Goal: Task Accomplishment & Management: Manage account settings

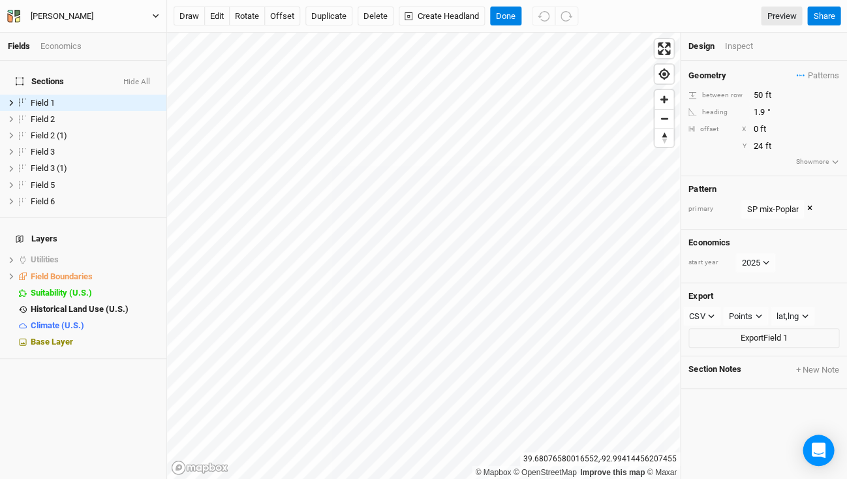
click at [48, 13] on div "[PERSON_NAME]" at bounding box center [62, 16] width 63 height 13
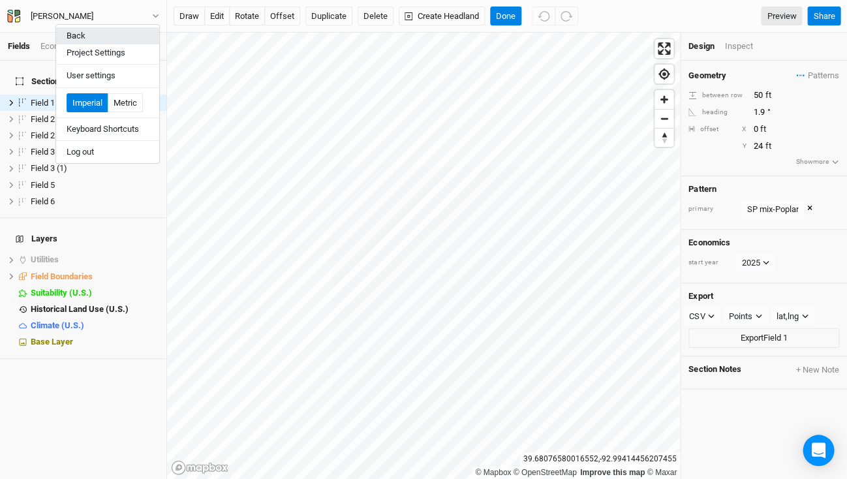
click at [73, 34] on button "Back" at bounding box center [107, 35] width 103 height 17
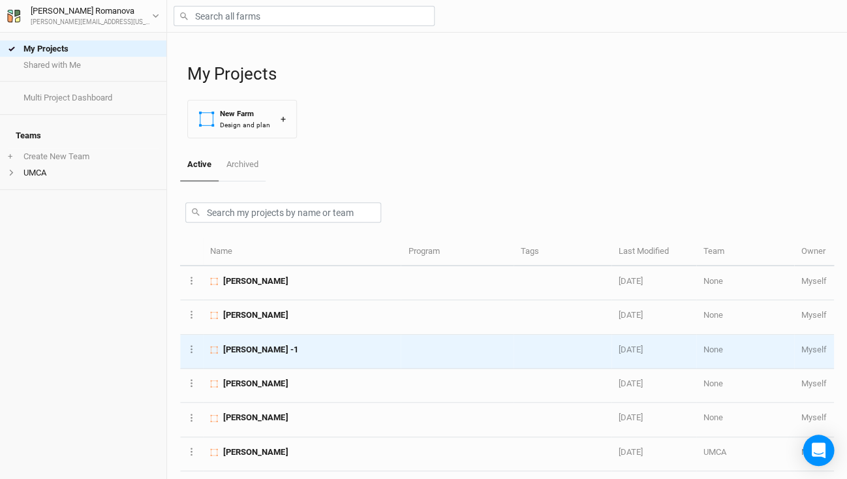
click at [249, 347] on span "[PERSON_NAME] -1" at bounding box center [260, 350] width 74 height 12
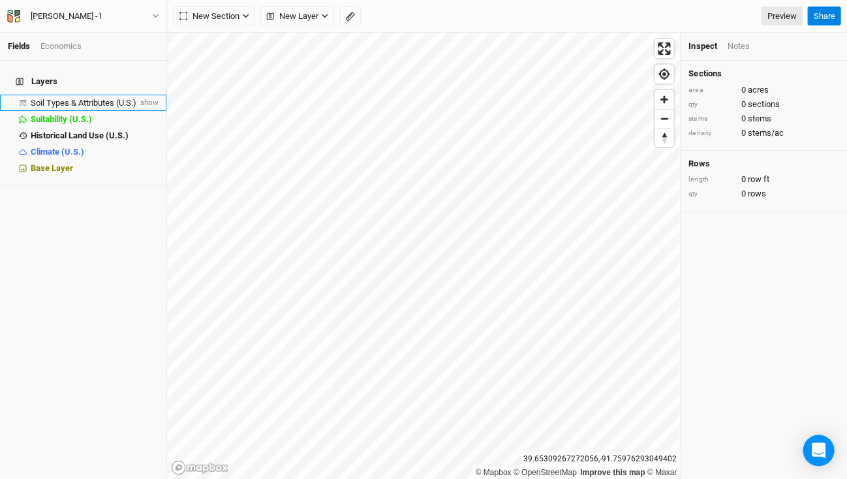
click at [87, 98] on span "Soil Types & Attributes (U.S.)" at bounding box center [84, 103] width 106 height 10
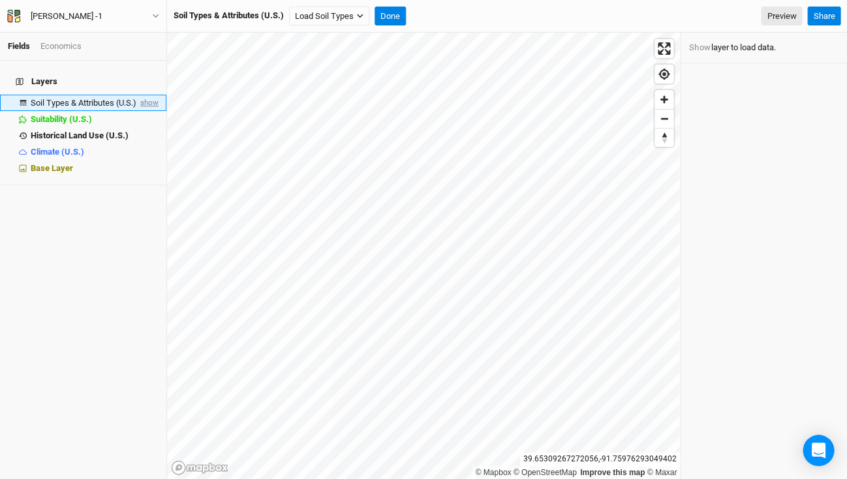
click at [145, 95] on span "show" at bounding box center [148, 103] width 21 height 16
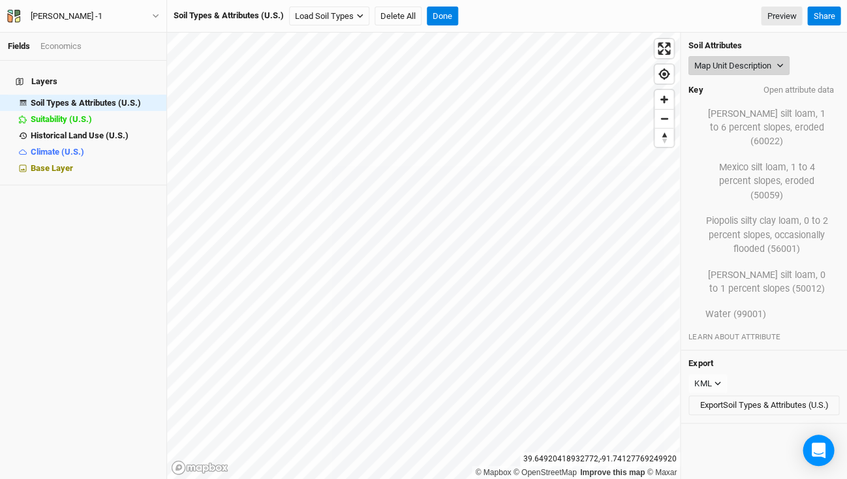
click at [776, 65] on button "Map Unit Description" at bounding box center [738, 66] width 101 height 20
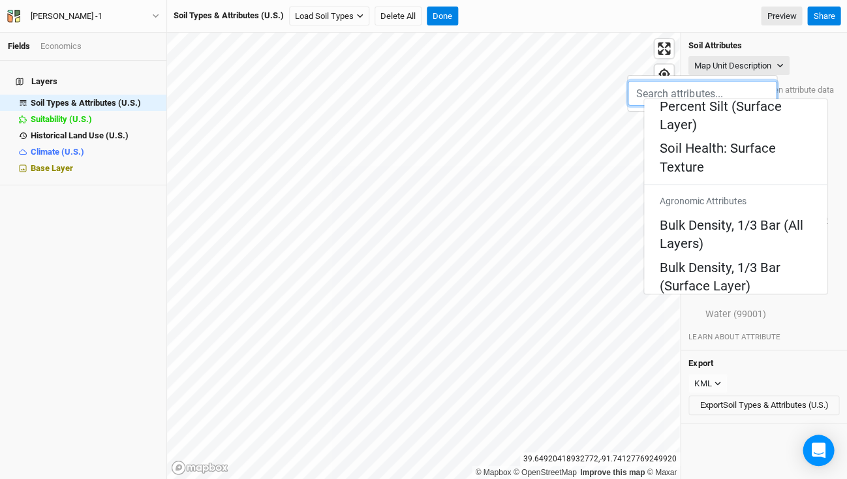
scroll to position [251, 0]
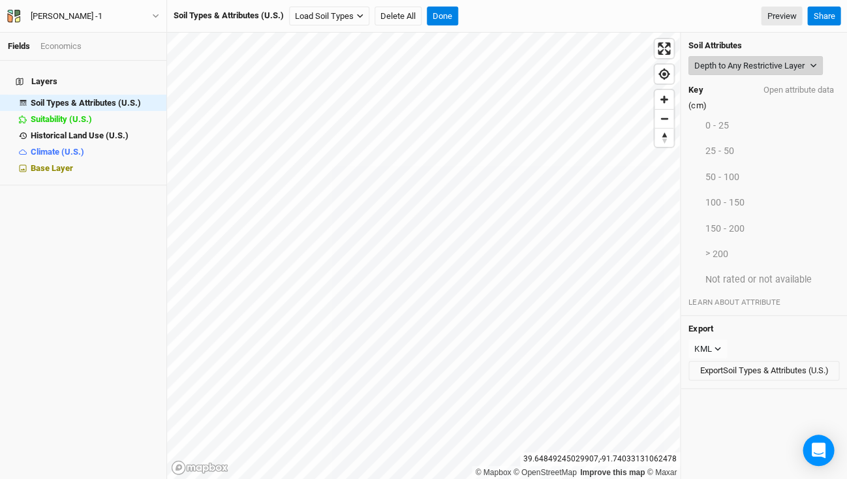
click at [810, 62] on icon "button" at bounding box center [813, 65] width 7 height 7
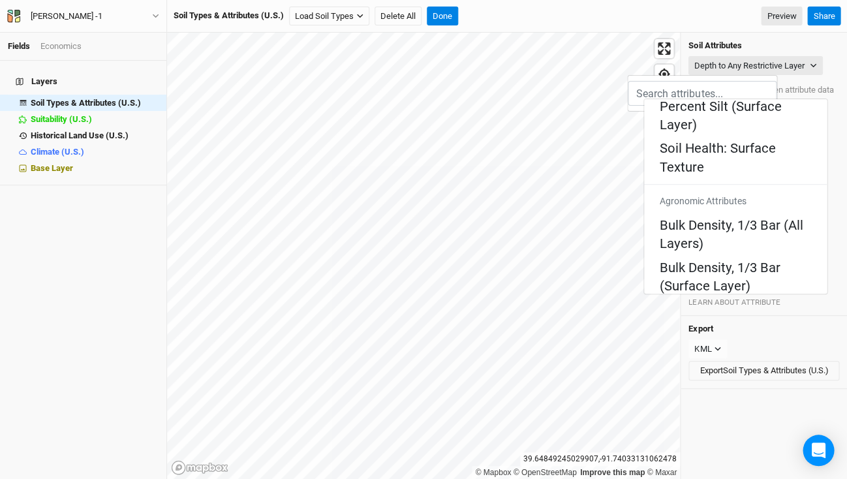
scroll to position [260, 0]
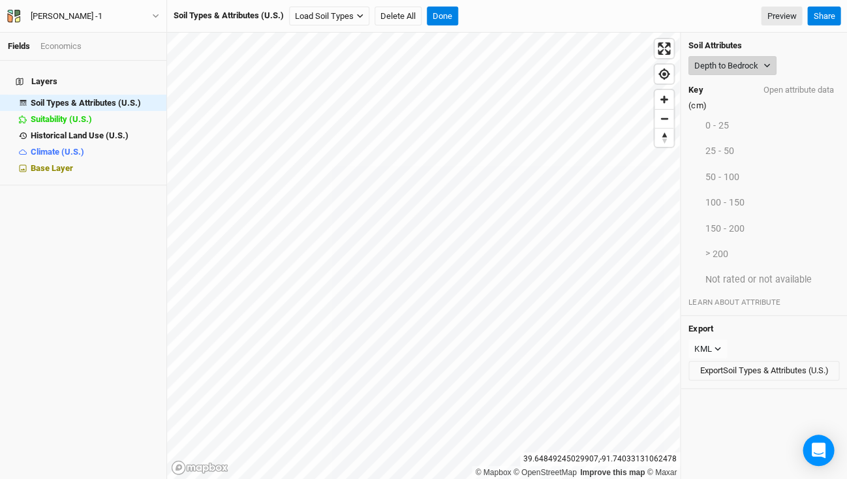
click at [761, 65] on button "Depth to Bedrock" at bounding box center [732, 66] width 88 height 20
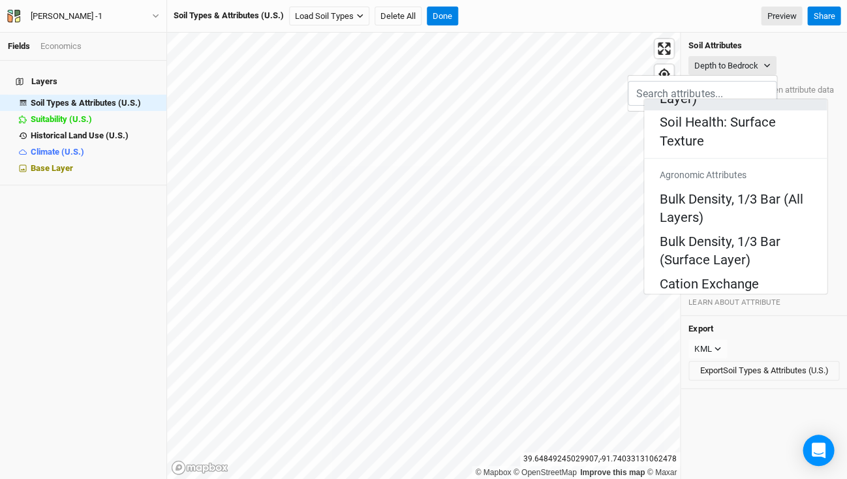
scroll to position [295, 0]
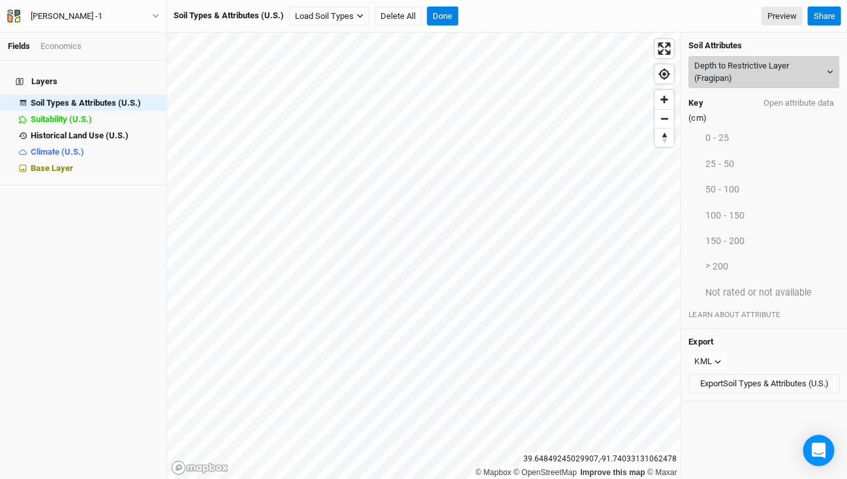
click at [778, 74] on button "Depth to Restrictive Layer (Fragipan)" at bounding box center [763, 72] width 151 height 32
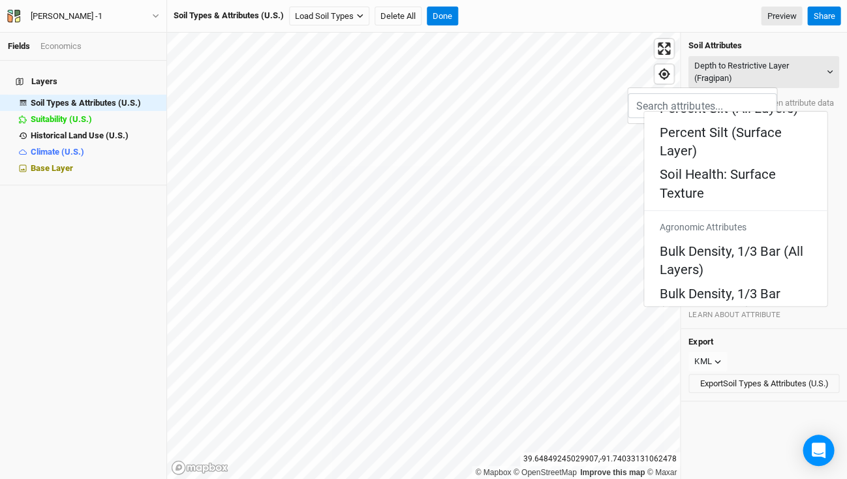
scroll to position [244, 0]
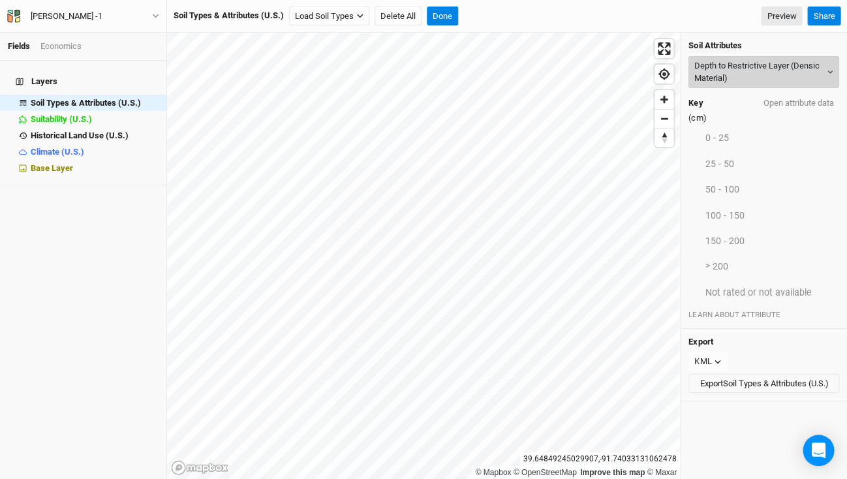
click at [764, 80] on button "Depth to Restrictive Layer (Densic Material)" at bounding box center [763, 72] width 151 height 32
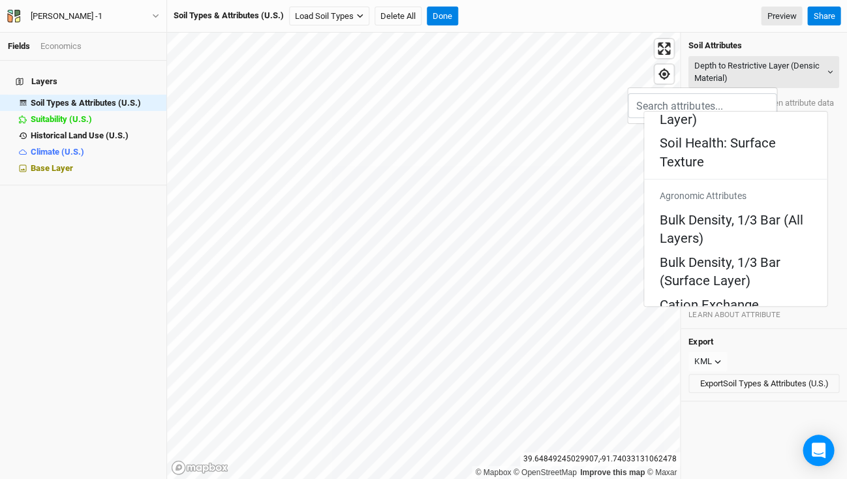
scroll to position [269, 0]
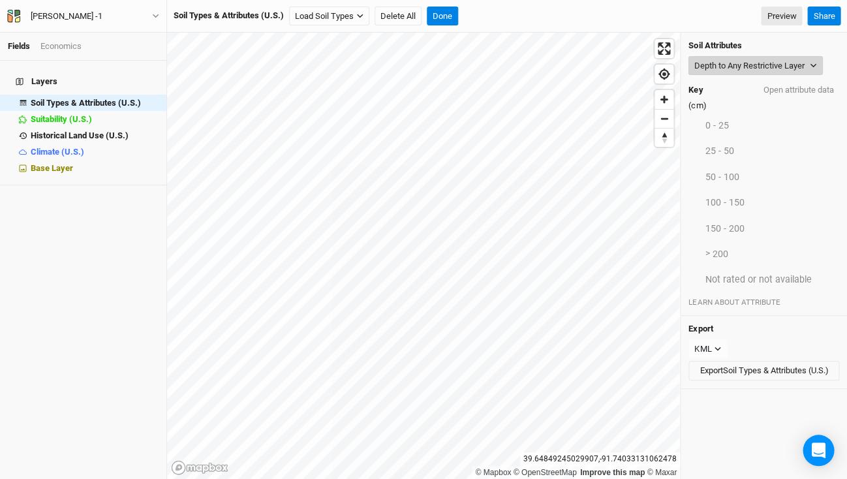
click at [746, 74] on button "Depth to Any Restrictive Layer" at bounding box center [755, 66] width 134 height 20
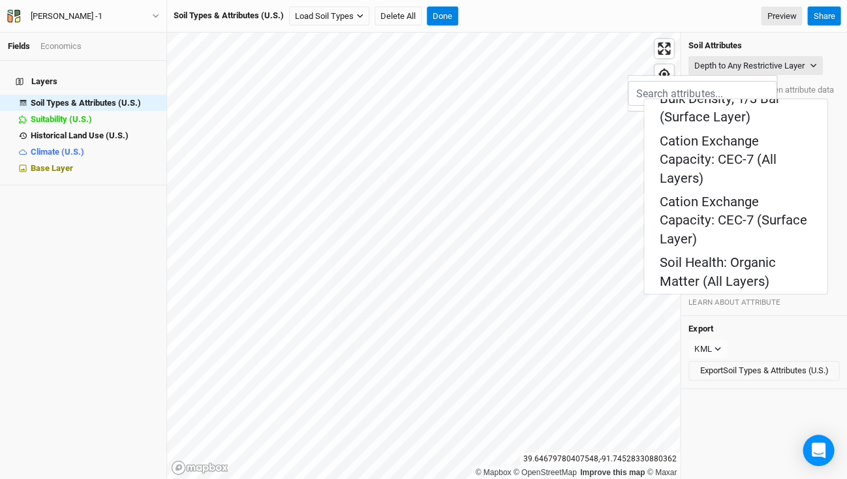
scroll to position [424, 0]
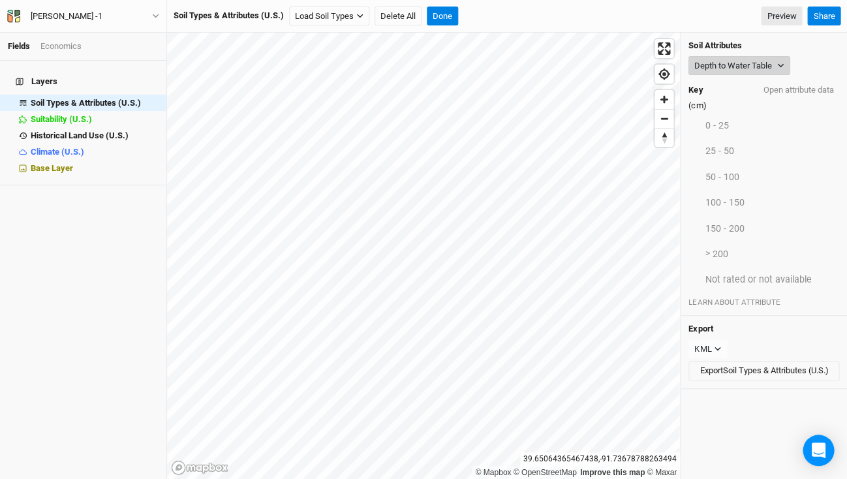
click at [750, 66] on button "Depth to Water Table" at bounding box center [739, 66] width 102 height 20
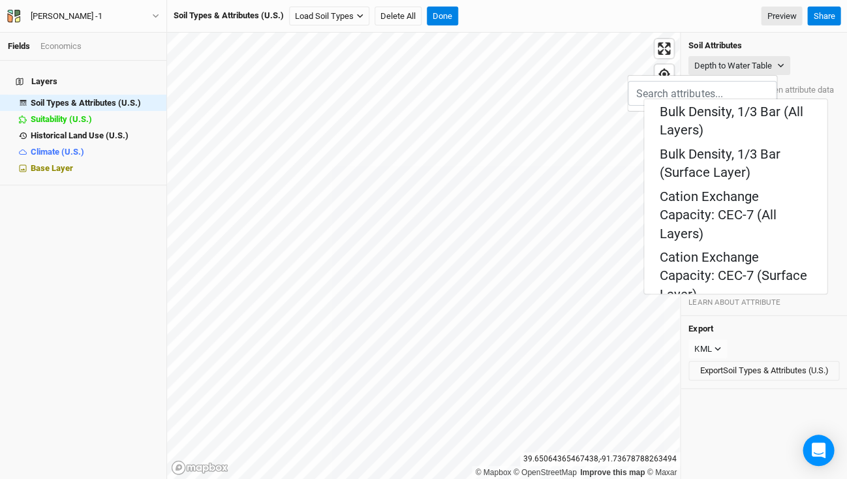
scroll to position [371, 0]
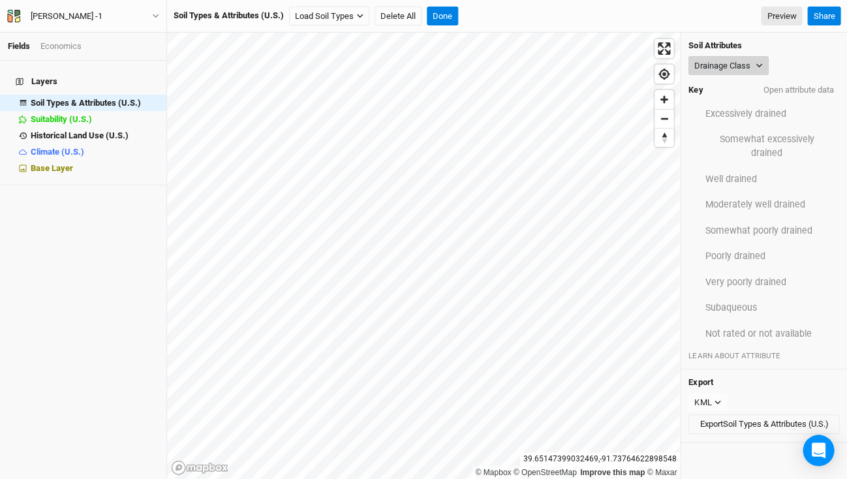
click at [753, 63] on button "Drainage Class" at bounding box center [728, 66] width 80 height 20
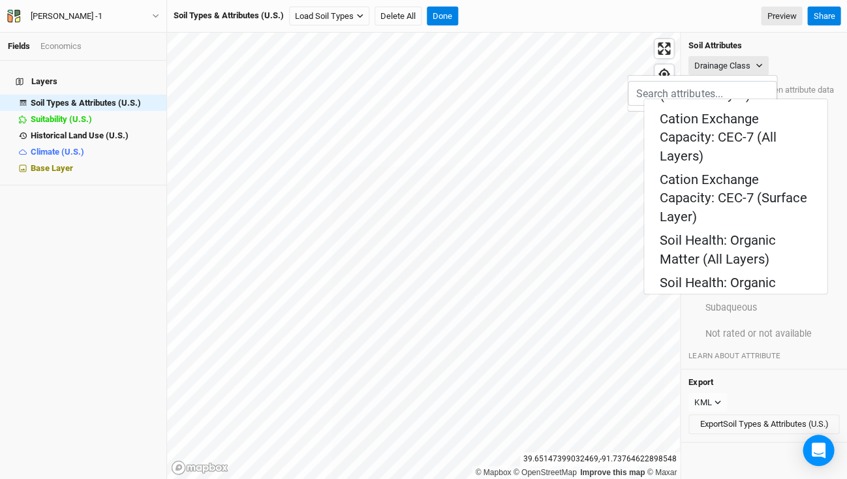
scroll to position [452, 0]
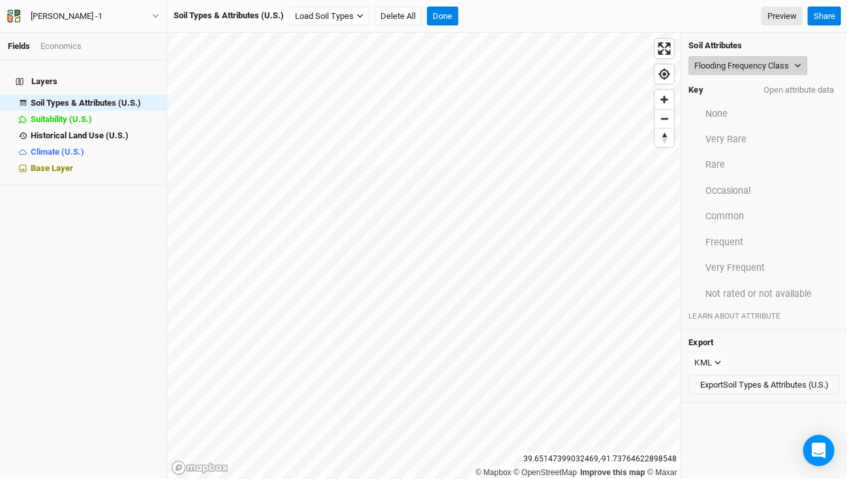
click at [774, 61] on button "Flooding Frequency Class" at bounding box center [747, 66] width 119 height 20
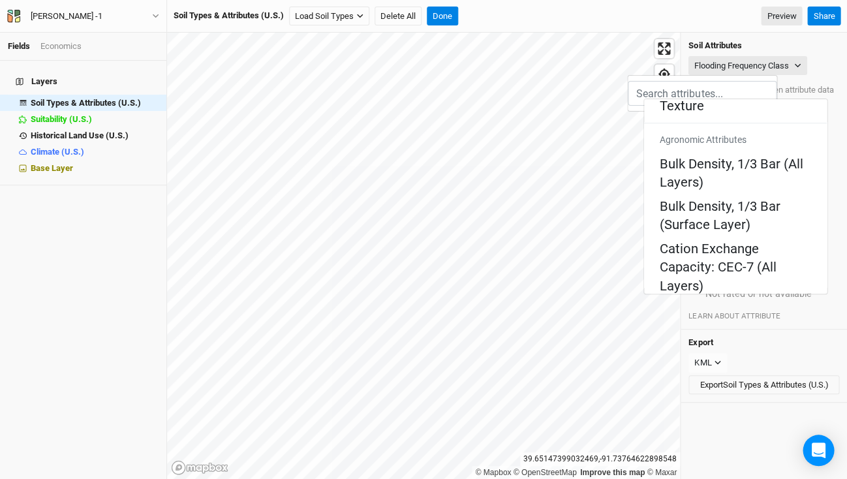
scroll to position [311, 0]
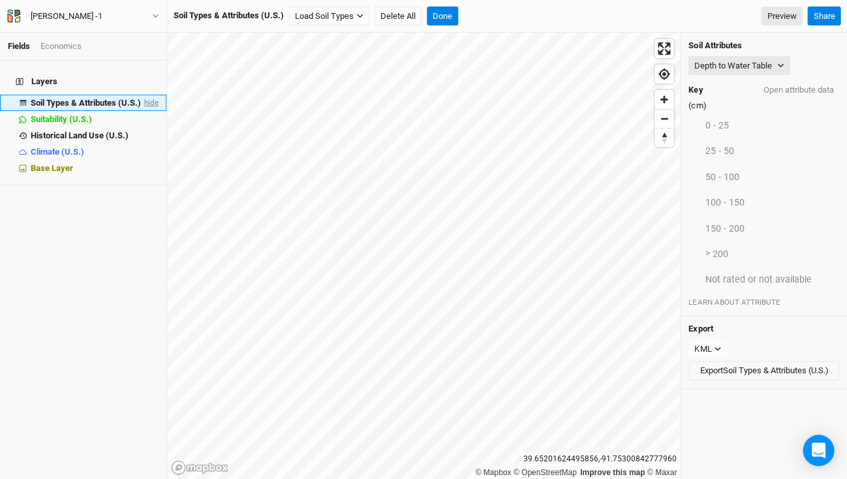
click at [146, 95] on span "hide" at bounding box center [150, 103] width 17 height 16
click at [695, 181] on div "© Mapbox © OpenStreetMap Improve this map © Maxar [GEOGRAPHIC_DATA] Depth to Wa…" at bounding box center [507, 256] width 680 height 446
click at [32, 13] on div "[PERSON_NAME] -1" at bounding box center [67, 16] width 72 height 13
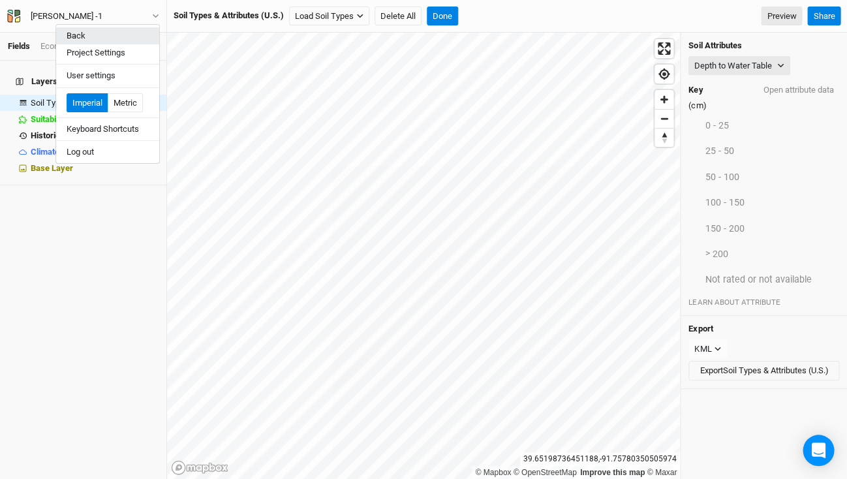
click at [72, 36] on button "Back" at bounding box center [107, 35] width 103 height 17
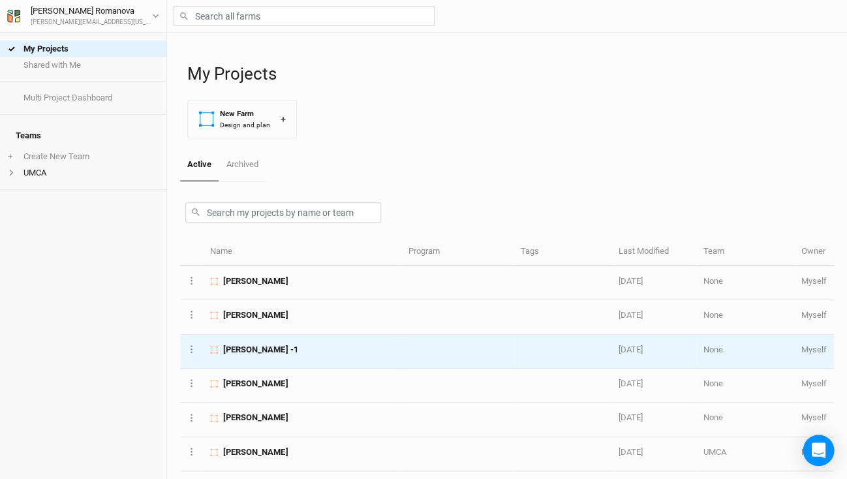
click at [252, 350] on td "[PERSON_NAME] -1" at bounding box center [302, 352] width 198 height 34
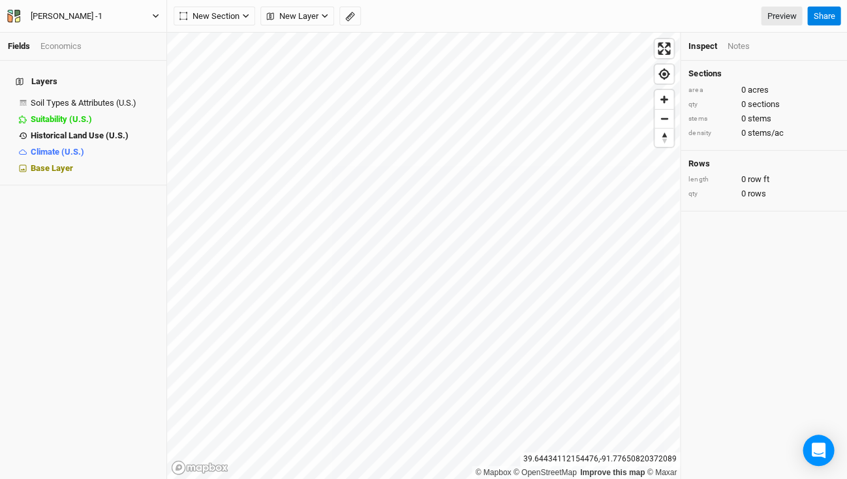
click at [148, 18] on button "[PERSON_NAME] -1" at bounding box center [83, 16] width 153 height 14
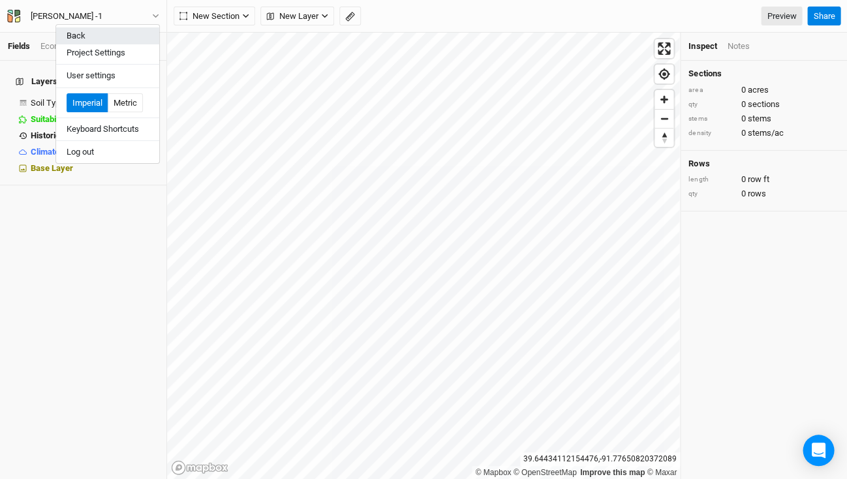
click at [82, 33] on button "Back" at bounding box center [107, 35] width 103 height 17
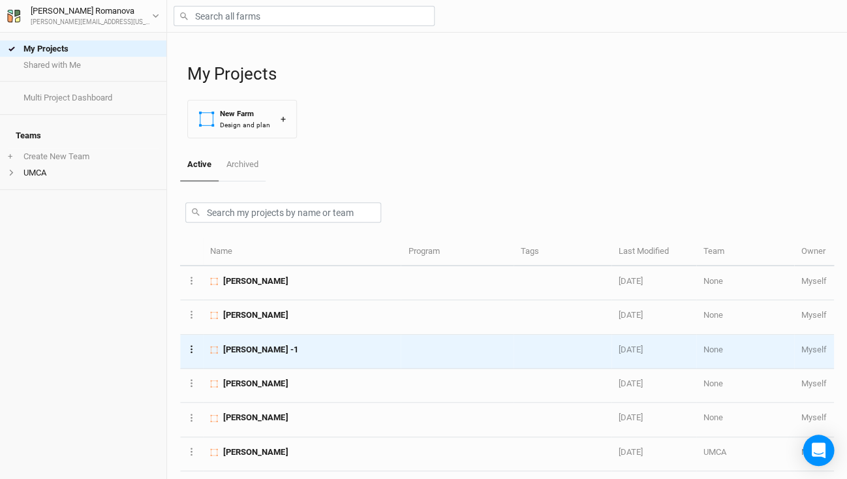
click at [190, 348] on button "Layer 1" at bounding box center [191, 348] width 8 height 15
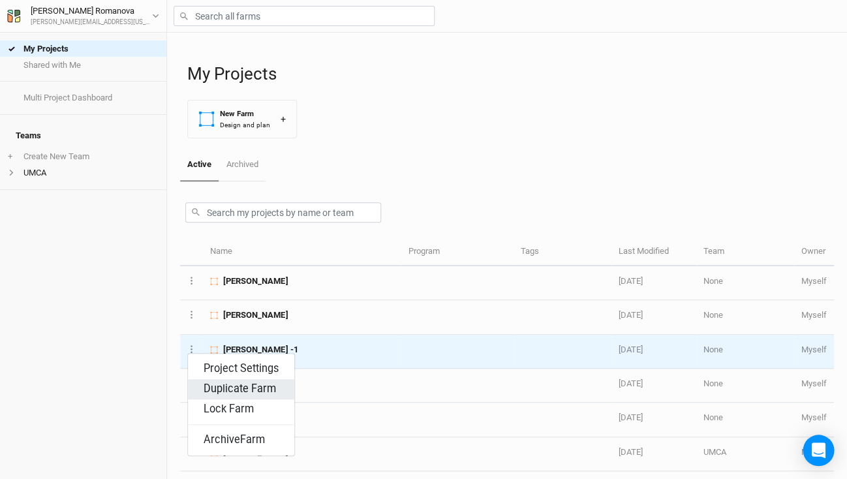
click at [239, 389] on button "Duplicate Farm" at bounding box center [241, 389] width 106 height 20
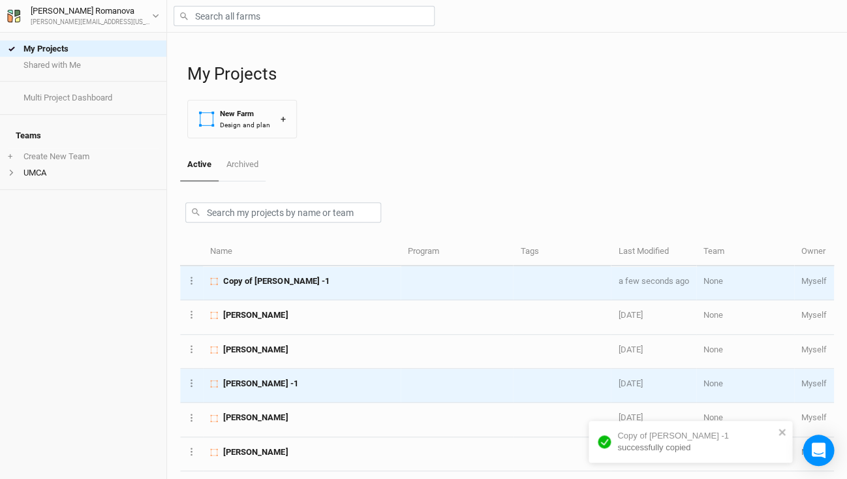
click at [257, 280] on span "Copy of [PERSON_NAME] -1" at bounding box center [276, 281] width 106 height 12
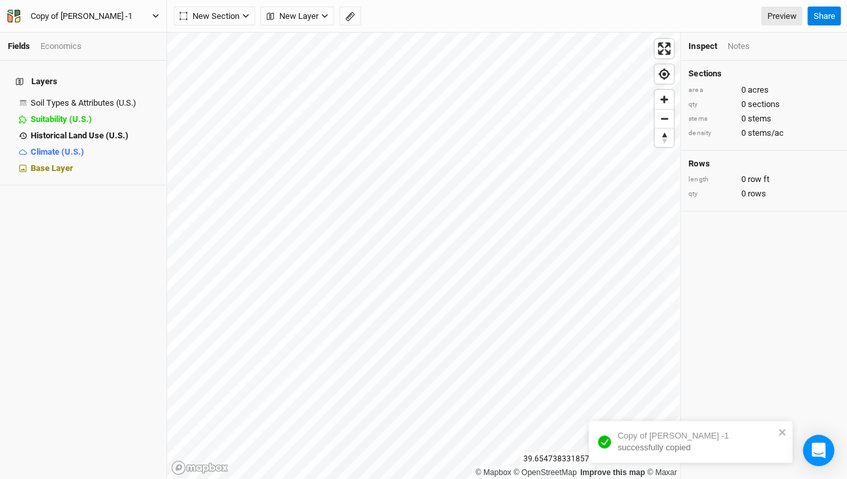
click at [18, 15] on icon "button" at bounding box center [13, 16] width 13 height 13
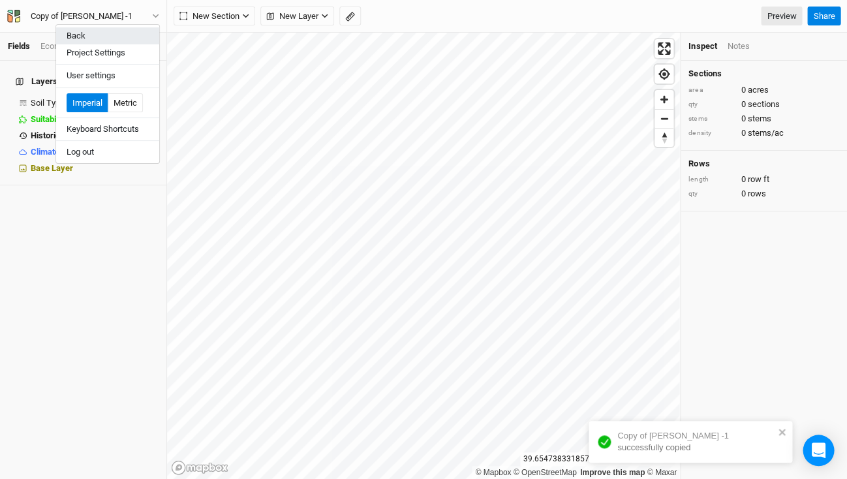
click at [74, 37] on button "Back" at bounding box center [107, 35] width 103 height 17
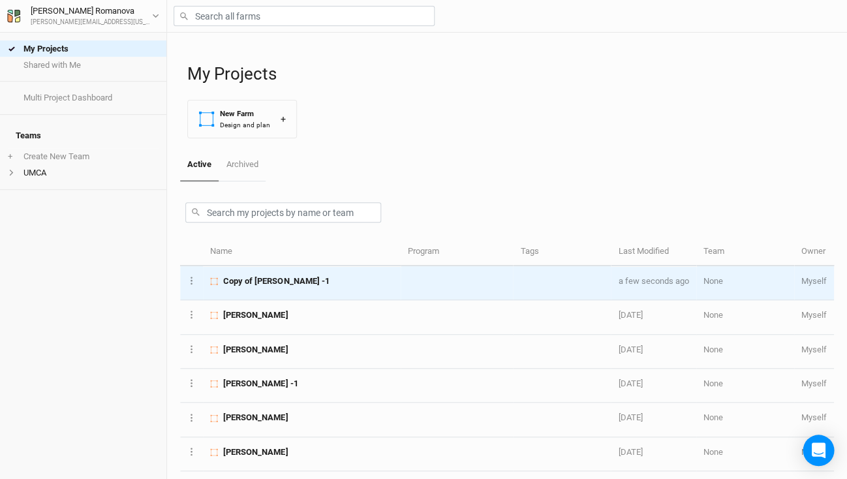
click at [290, 280] on span "Copy of [PERSON_NAME] -1" at bounding box center [276, 281] width 106 height 12
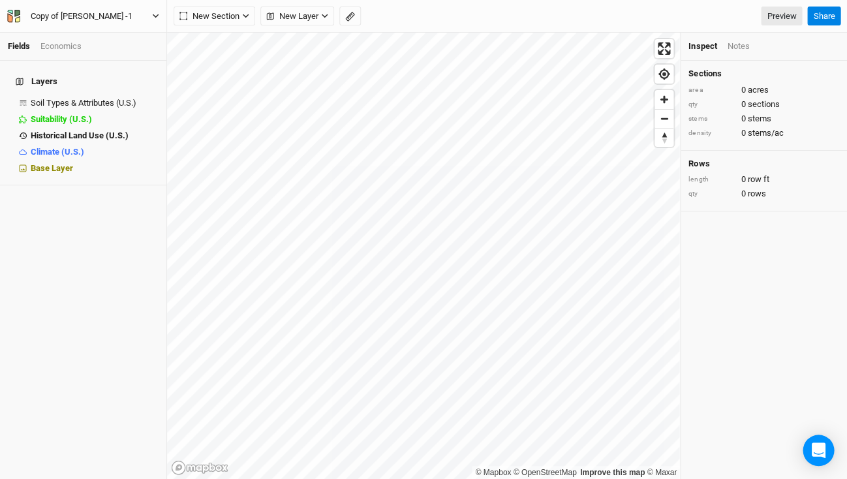
click at [80, 18] on div "Copy of [PERSON_NAME] -1" at bounding box center [82, 16] width 102 height 13
click at [83, 16] on button "[PERSON_NAME] -" at bounding box center [83, 16] width 153 height 18
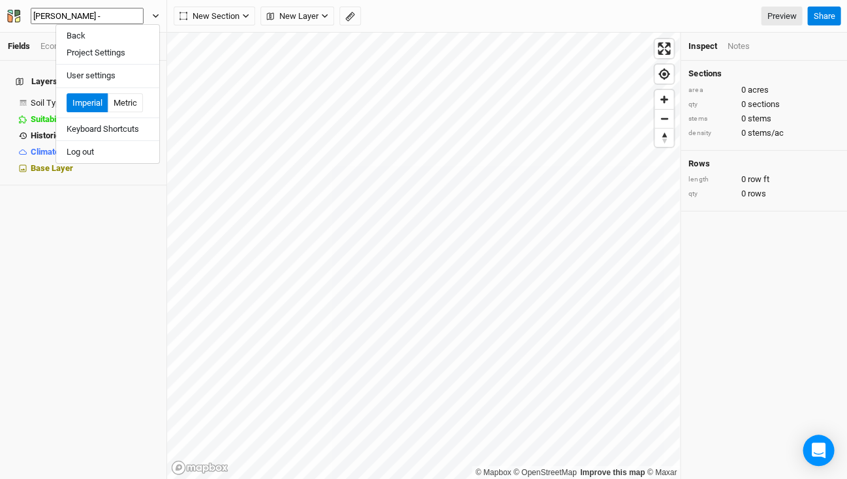
type input "[PERSON_NAME] - 2"
click at [104, 300] on div "Layers Soil Types & Attributes (U.S.) show Suitability (U.S.) hide Historical L…" at bounding box center [83, 270] width 166 height 418
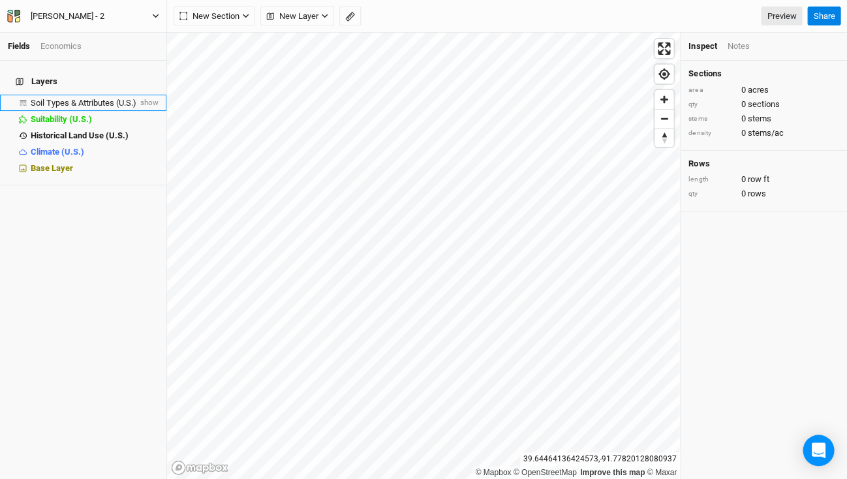
click at [85, 98] on span "Soil Types & Attributes (U.S.)" at bounding box center [84, 103] width 106 height 10
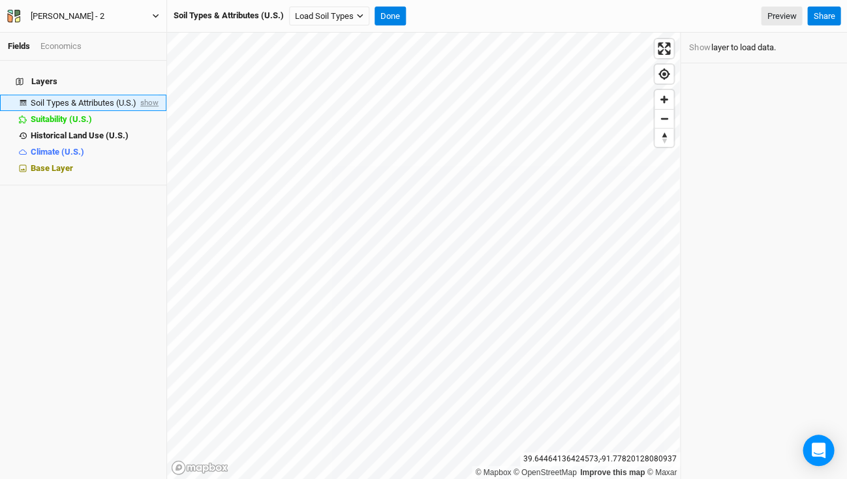
click at [151, 95] on span "show" at bounding box center [148, 103] width 21 height 16
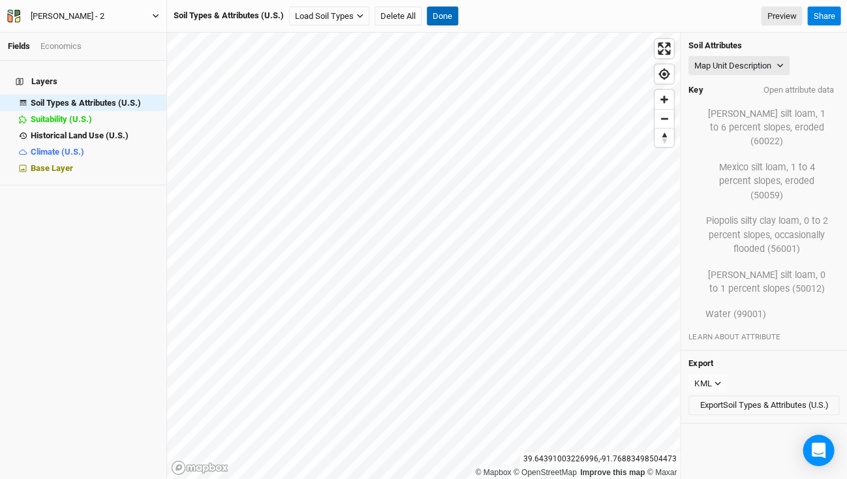
click at [440, 18] on button "Done" at bounding box center [442, 17] width 31 height 20
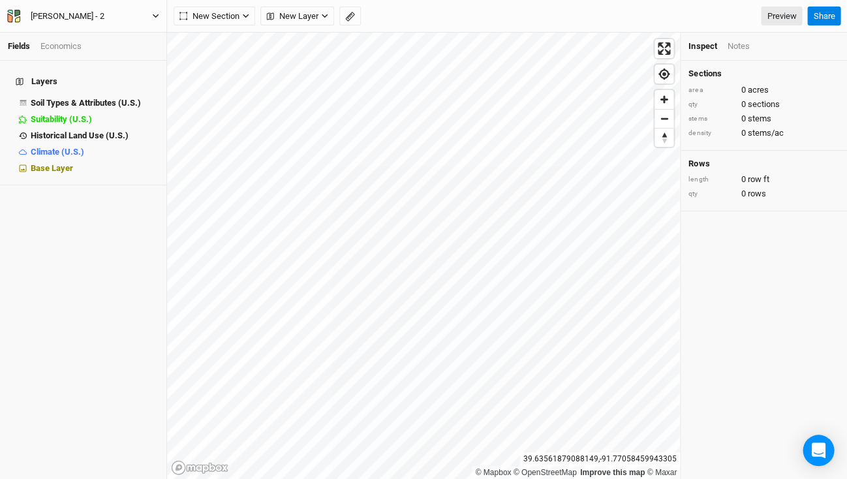
click at [50, 11] on div "[PERSON_NAME] - 2" at bounding box center [68, 16] width 74 height 13
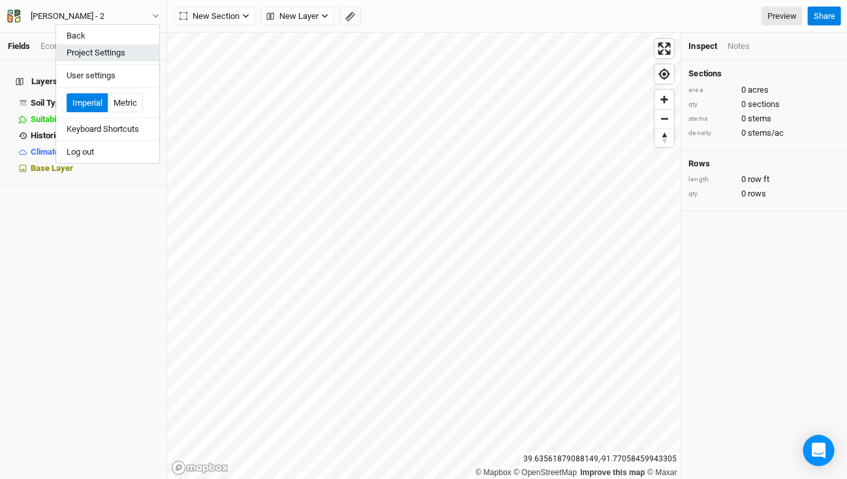
click at [85, 48] on button "Project Settings" at bounding box center [107, 52] width 103 height 17
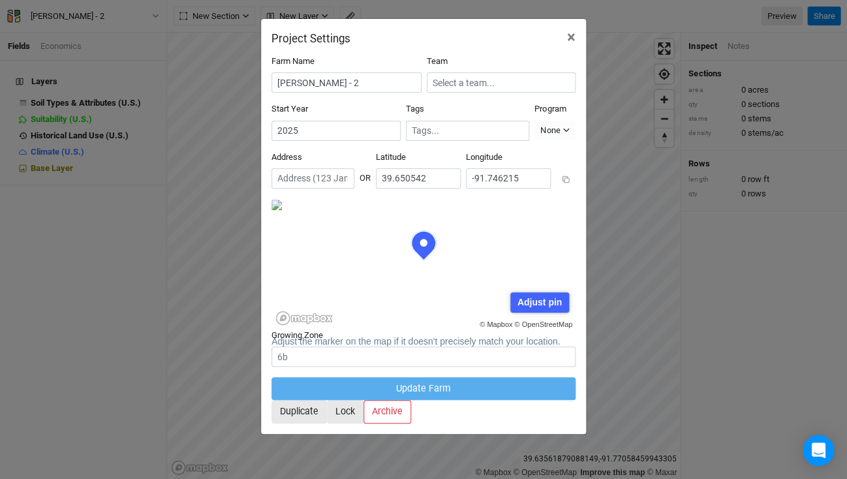
scroll to position [65, 152]
click at [529, 292] on div "Adjust pin" at bounding box center [539, 302] width 58 height 20
click at [526, 199] on div "© Mapbox © OpenStreetMap Adjust pin Save Cancel" at bounding box center [423, 264] width 304 height 130
click at [517, 199] on div "© Mapbox © OpenStreetMap Adjust pin Save Cancel" at bounding box center [423, 264] width 304 height 130
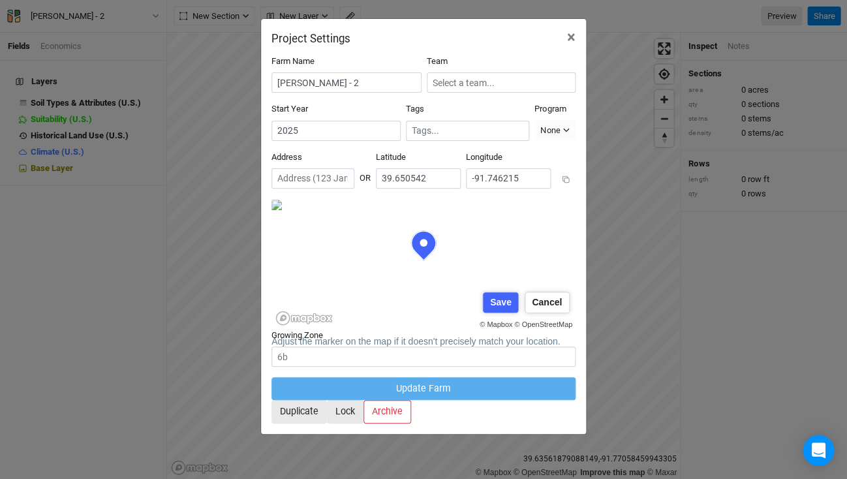
scroll to position [130, 0]
click at [487, 171] on form "Farm Name [PERSON_NAME] - 2 Team Start Year [DATE] Tags Program None Climate Sm…" at bounding box center [423, 239] width 304 height 368
click at [444, 199] on div "© Mapbox © OpenStreetMap Adjust pin Save Cancel" at bounding box center [423, 264] width 304 height 130
click at [267, 265] on div "Farm Name [PERSON_NAME] - 2 Team Start Year [DATE] Tags Program None Climate Sm…" at bounding box center [423, 239] width 325 height 389
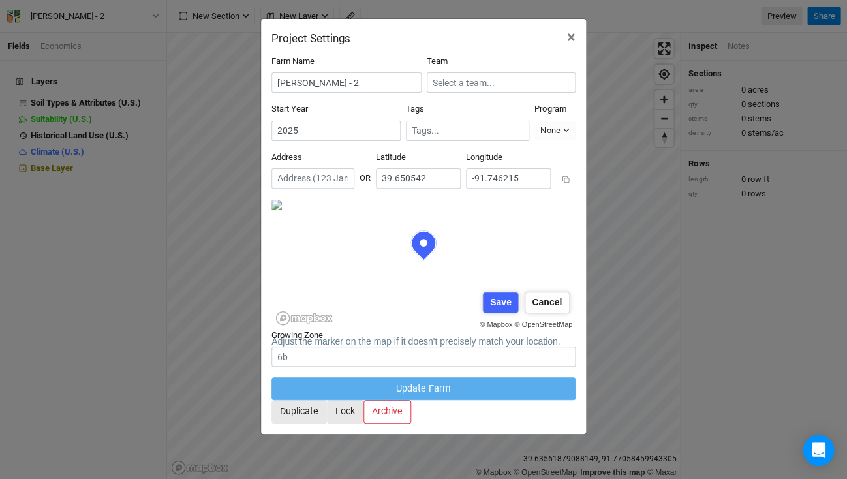
scroll to position [130, 101]
click at [385, 119] on form "Farm Name [PERSON_NAME] - 2 Team Start Year [DATE] Tags Program None Climate Sm…" at bounding box center [423, 239] width 304 height 368
click at [393, 236] on div "© Mapbox © OpenStreetMap Adjust pin Save Cancel" at bounding box center [423, 264] width 304 height 130
click at [354, 168] on input "text" at bounding box center [312, 178] width 83 height 20
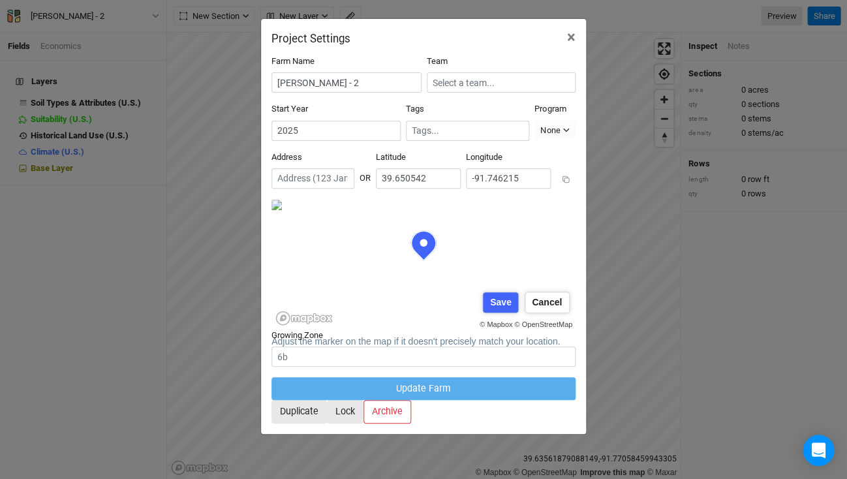
click at [354, 168] on input "text" at bounding box center [312, 178] width 83 height 20
click at [444, 169] on input "39.650542" at bounding box center [418, 178] width 85 height 20
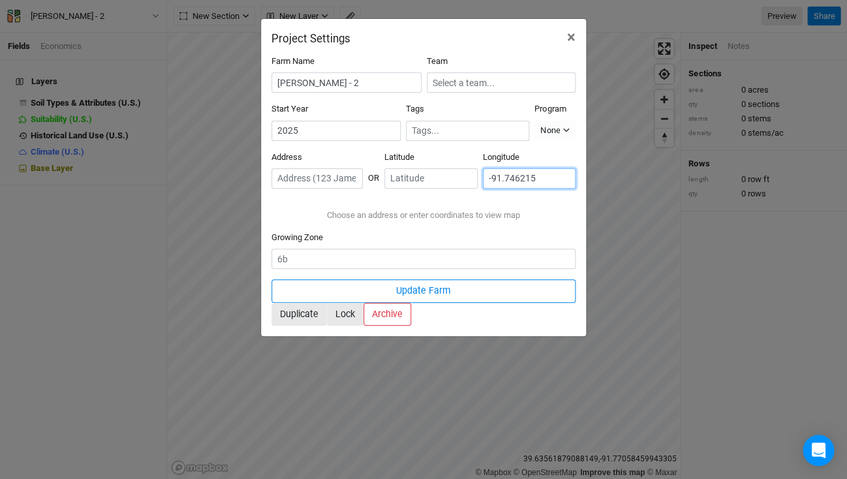
click at [529, 168] on input "-91.746215" at bounding box center [529, 178] width 93 height 20
click at [363, 168] on input "text" at bounding box center [316, 178] width 91 height 20
click at [316, 79] on input "[PERSON_NAME] - 2" at bounding box center [346, 82] width 150 height 20
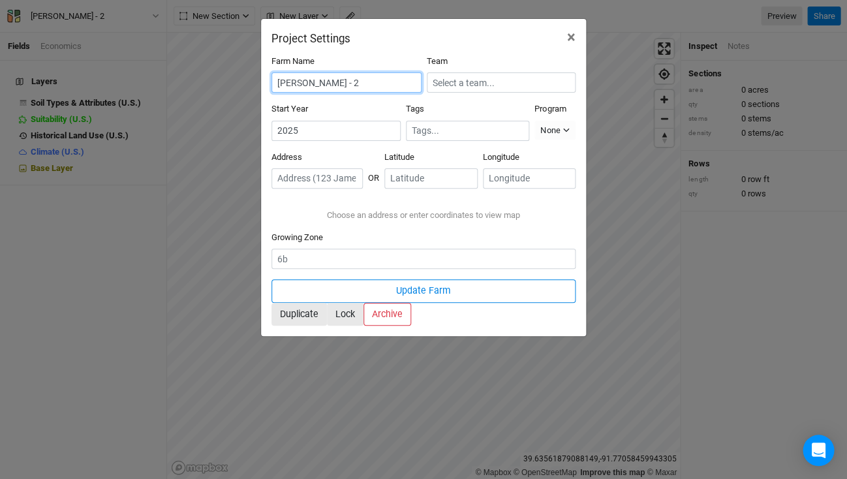
click at [316, 79] on input "[PERSON_NAME] - 2" at bounding box center [346, 82] width 150 height 20
click at [403, 232] on div "Choose an address or enter coordinates to view map" at bounding box center [423, 215] width 304 height 33
drag, startPoint x: 455, startPoint y: 35, endPoint x: 724, endPoint y: 38, distance: 269.5
click at [724, 39] on div "Project Settings × Farm Name [PERSON_NAME] - 2 Team Start Year [DATE] Tags Prog…" at bounding box center [423, 239] width 847 height 479
click at [570, 35] on span "×" at bounding box center [571, 37] width 8 height 18
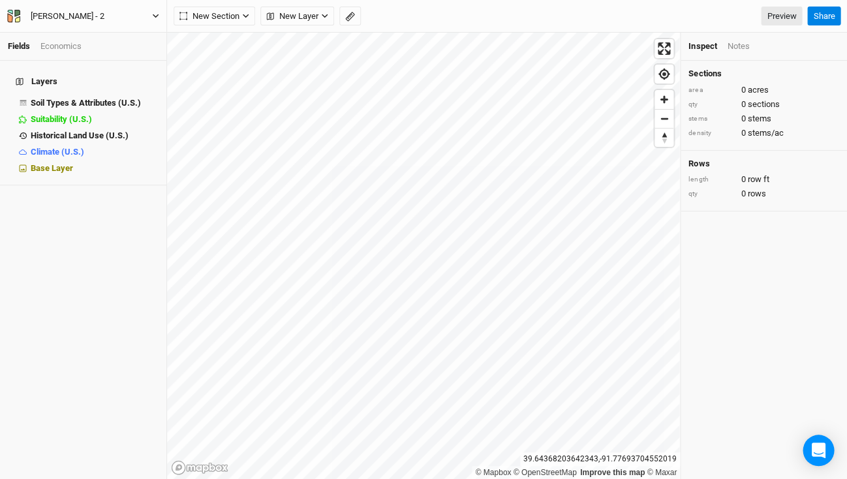
click at [63, 18] on div "[PERSON_NAME] - 2" at bounding box center [68, 16] width 74 height 13
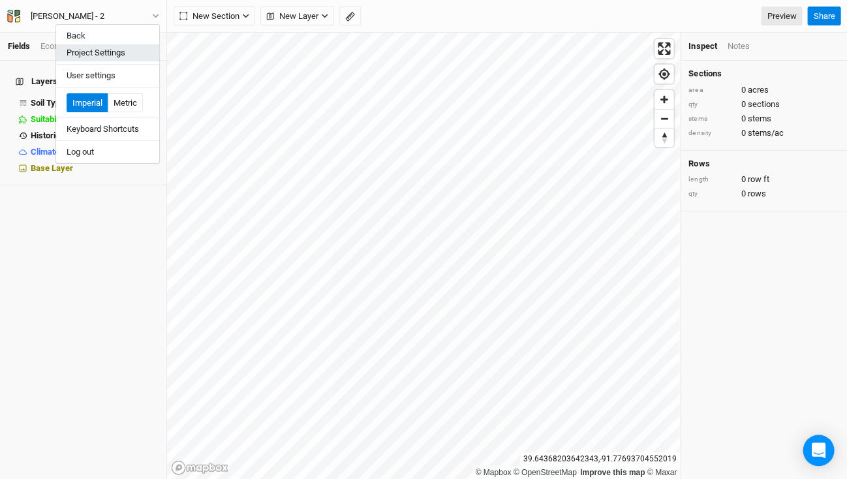
click at [93, 50] on button "Project Settings" at bounding box center [107, 52] width 103 height 17
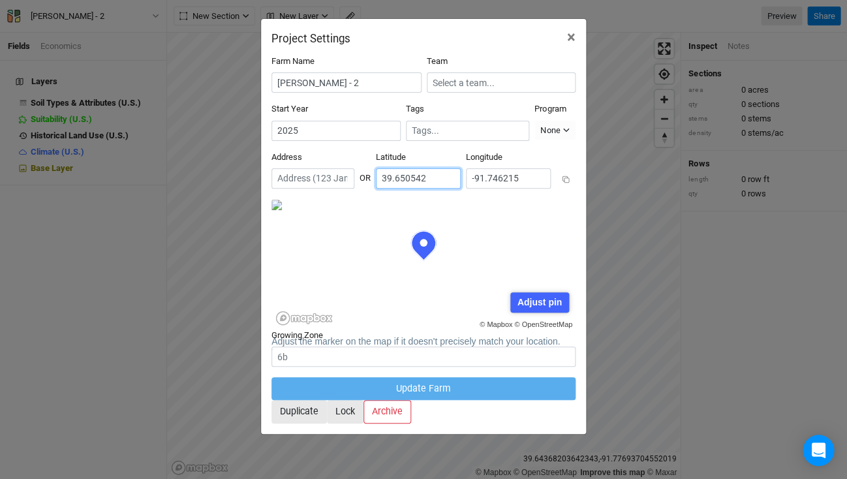
click at [461, 168] on input "39.650542" at bounding box center [418, 178] width 85 height 20
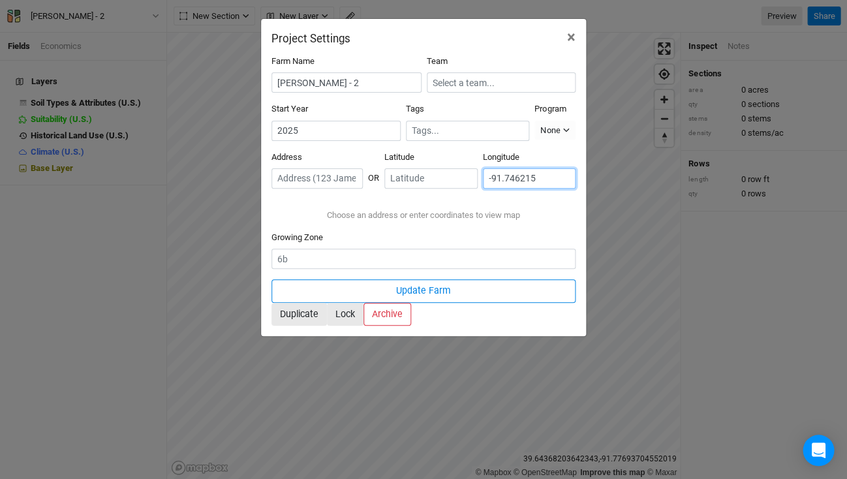
click at [559, 168] on input "-91.746215" at bounding box center [529, 178] width 93 height 20
paste input "39.639264, -91.764795"
type input "39.639264,"
click at [556, 168] on input "number" at bounding box center [529, 178] width 93 height 20
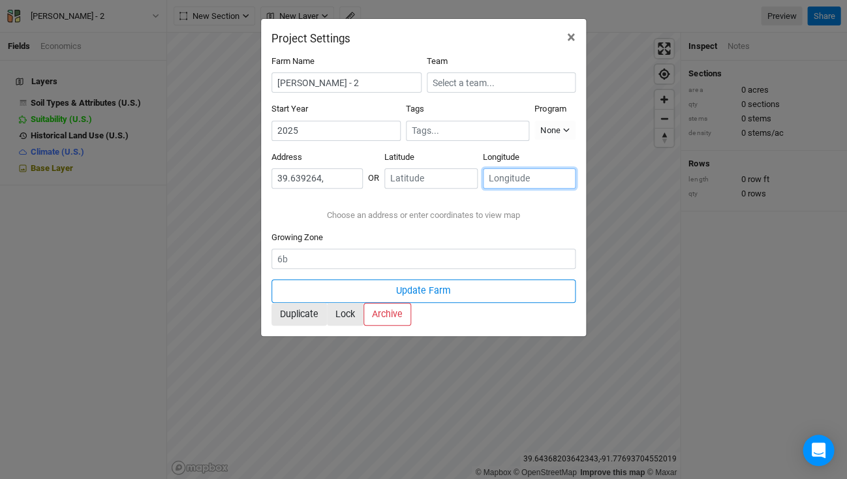
paste input "-91.764795"
type input "-91.764795"
click at [316, 168] on input "39.639264," at bounding box center [316, 178] width 91 height 20
drag, startPoint x: 320, startPoint y: 163, endPoint x: 271, endPoint y: 161, distance: 49.0
click at [271, 168] on input "39.639264," at bounding box center [316, 178] width 91 height 20
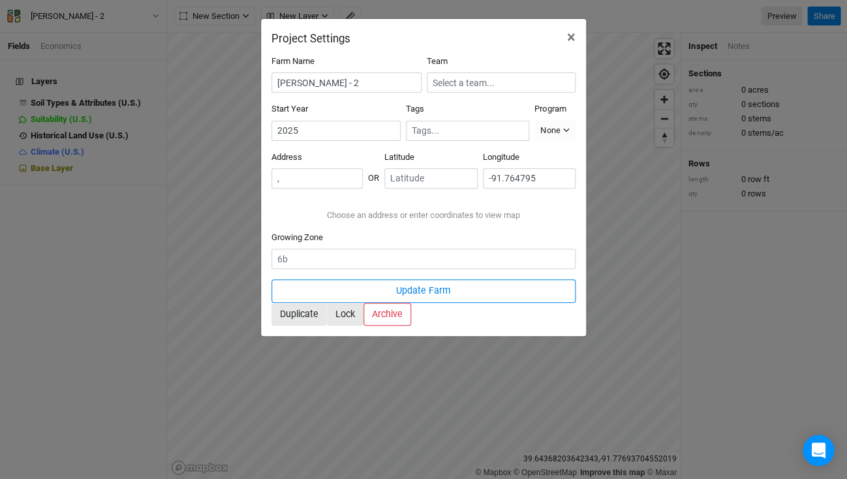
type input ","
click at [459, 175] on input "number" at bounding box center [430, 178] width 93 height 20
paste input "39.639264"
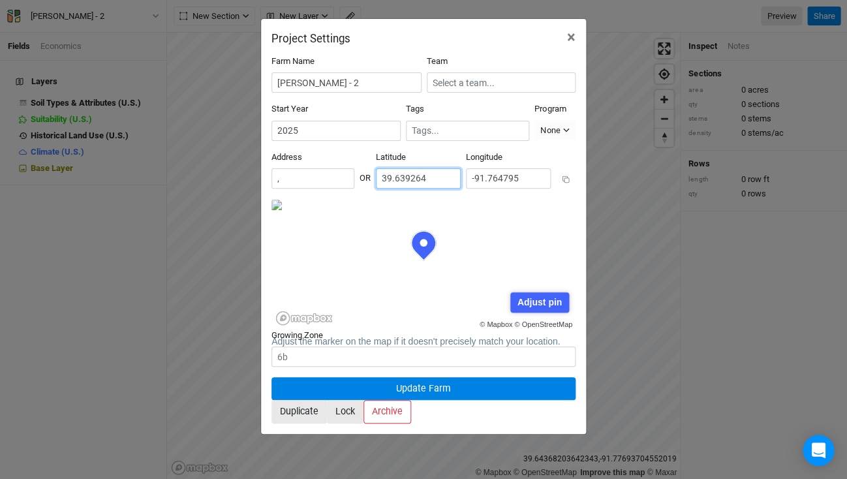
type input "39.639264"
click at [318, 168] on input "," at bounding box center [312, 178] width 83 height 20
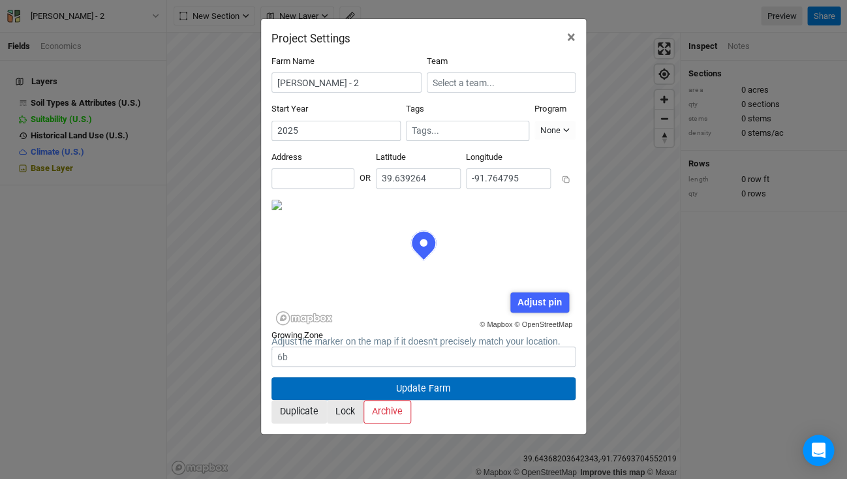
click at [461, 377] on button "Update Farm" at bounding box center [423, 388] width 304 height 23
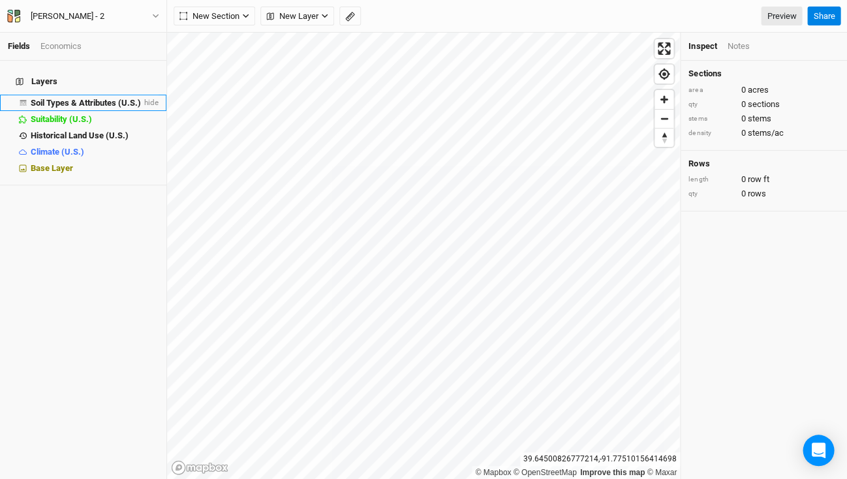
click at [131, 98] on span "Soil Types & Attributes (U.S.)" at bounding box center [86, 103] width 110 height 10
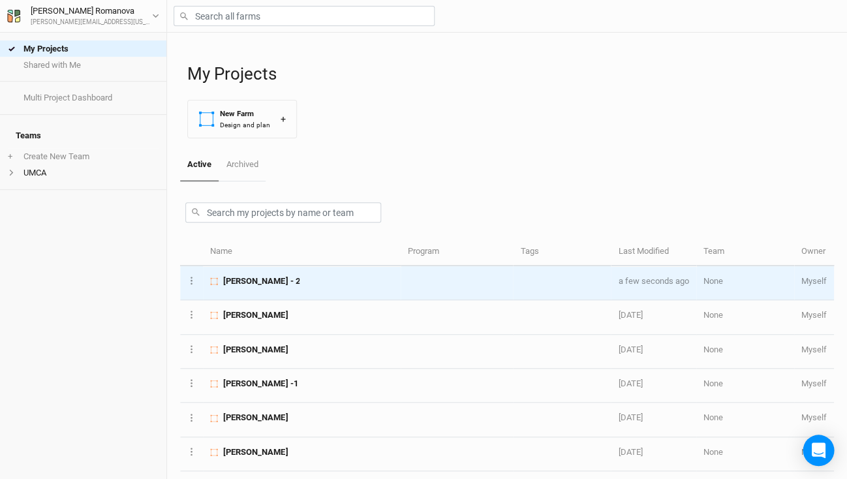
click at [256, 282] on span "[PERSON_NAME] - 2" at bounding box center [261, 281] width 76 height 12
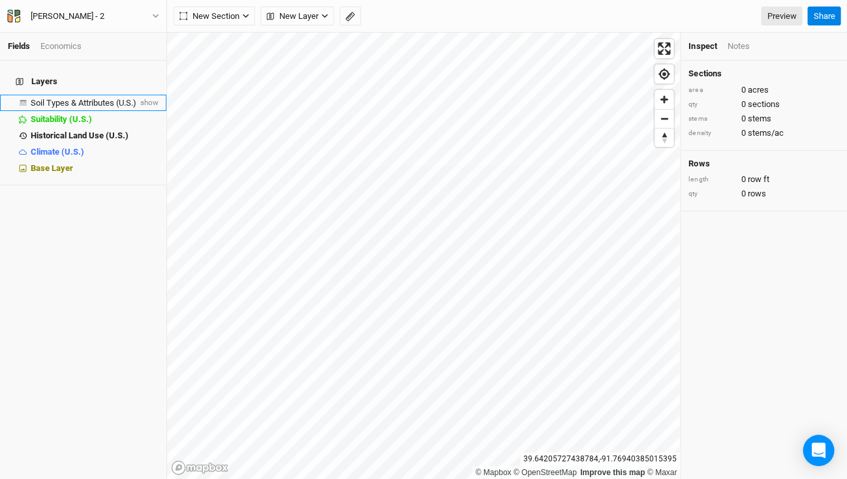
click at [104, 98] on span "Soil Types & Attributes (U.S.)" at bounding box center [84, 103] width 106 height 10
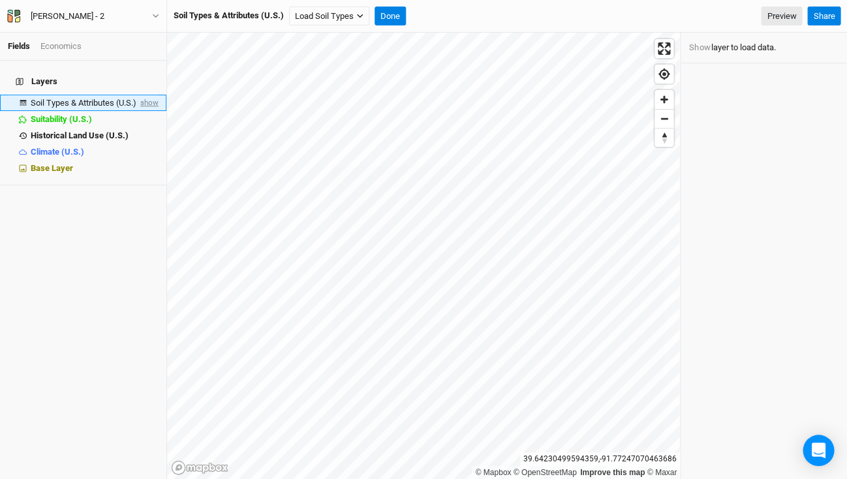
click at [147, 95] on span "show" at bounding box center [148, 103] width 21 height 16
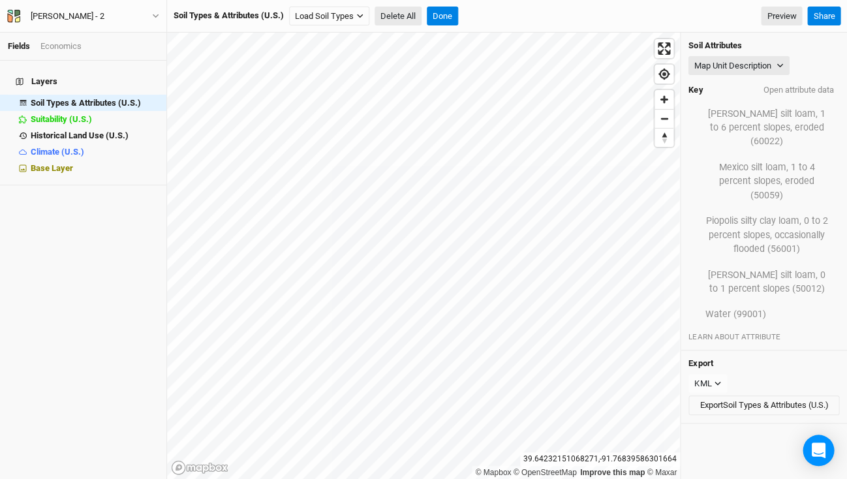
click at [401, 16] on button "Delete All" at bounding box center [397, 17] width 47 height 20
click at [530, 18] on button "Confirm" at bounding box center [524, 17] width 40 height 20
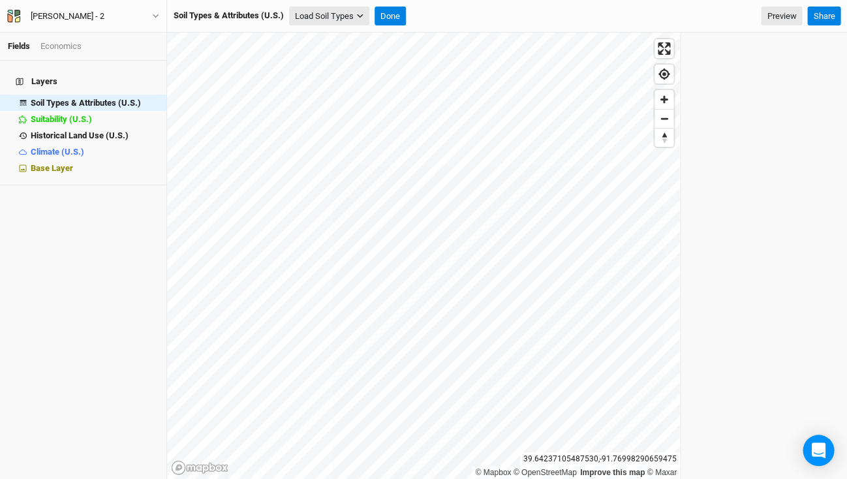
click at [339, 16] on button "Load Soil Types" at bounding box center [329, 17] width 80 height 20
click at [343, 35] on button "Load for Current View" at bounding box center [341, 38] width 103 height 17
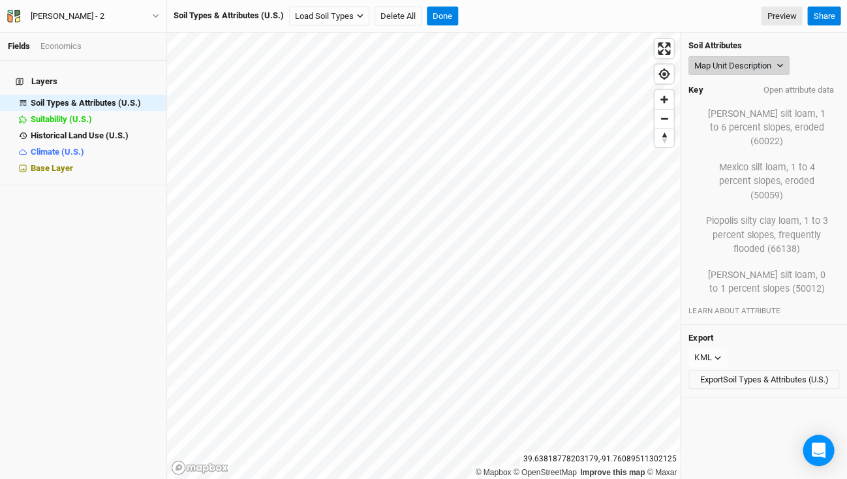
click at [778, 69] on button "Map Unit Description" at bounding box center [738, 66] width 101 height 20
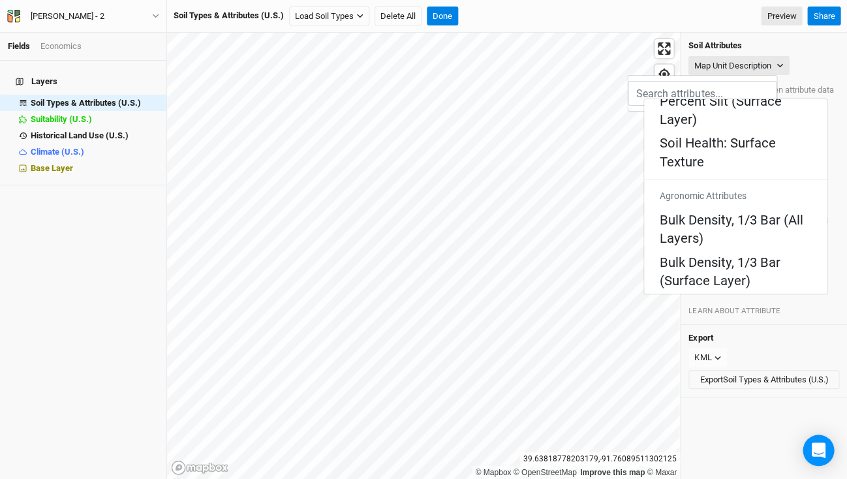
scroll to position [256, 0]
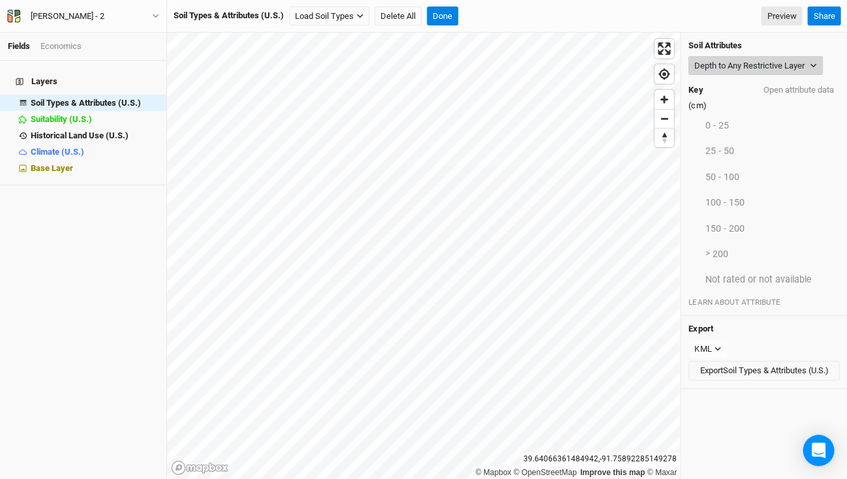
click at [801, 67] on button "Depth to Any Restrictive Layer" at bounding box center [755, 66] width 134 height 20
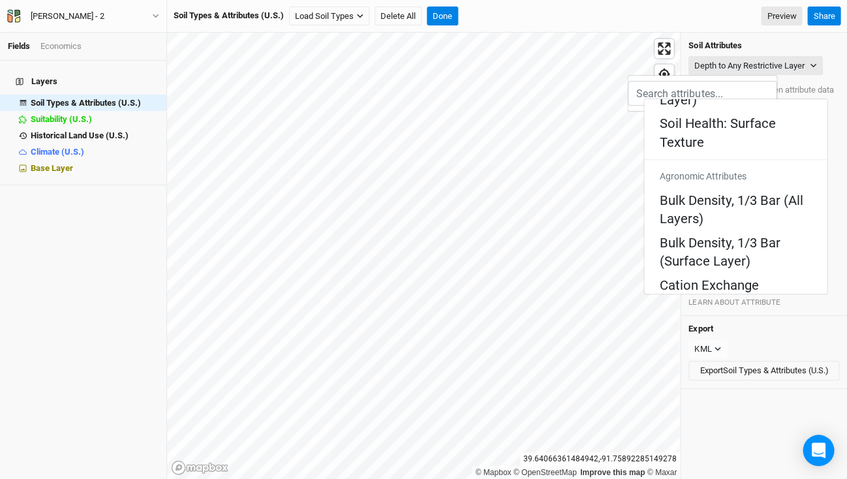
scroll to position [279, 0]
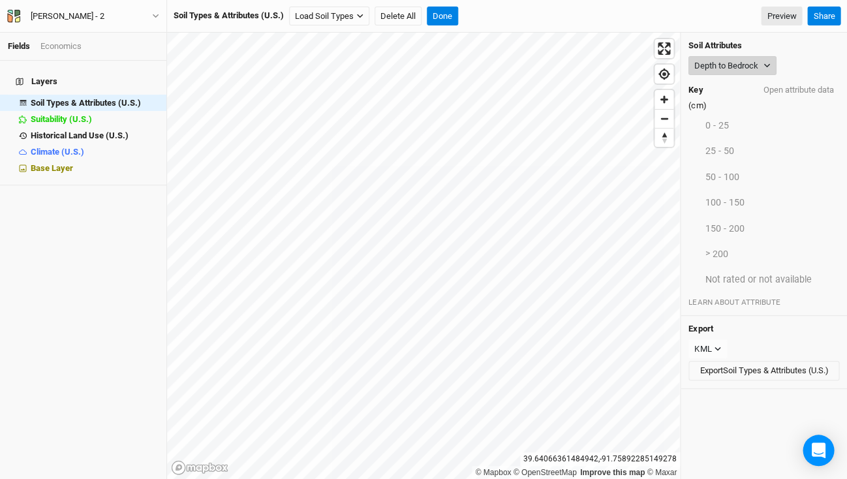
click at [752, 67] on button "Depth to Bedrock" at bounding box center [732, 66] width 88 height 20
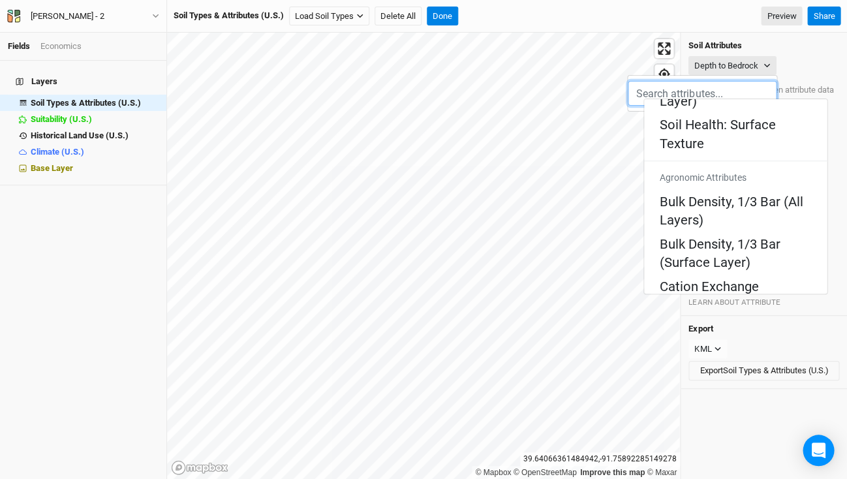
scroll to position [295, 0]
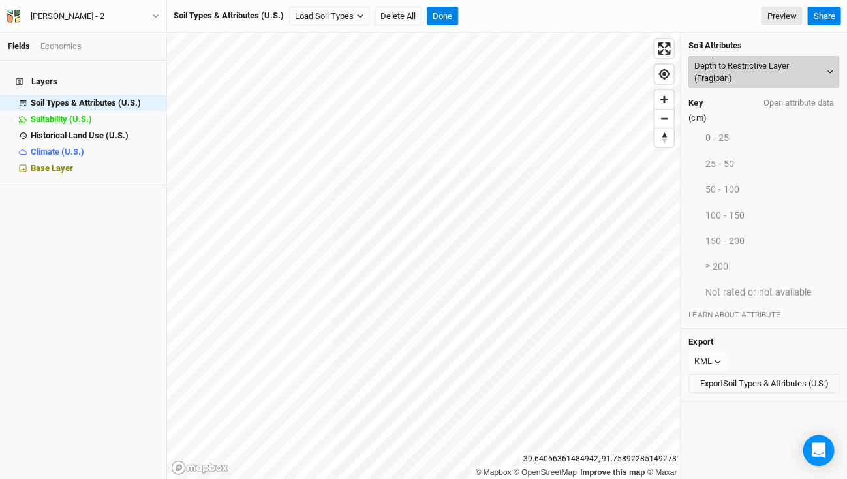
click at [763, 69] on button "Depth to Restrictive Layer (Fragipan)" at bounding box center [763, 72] width 151 height 32
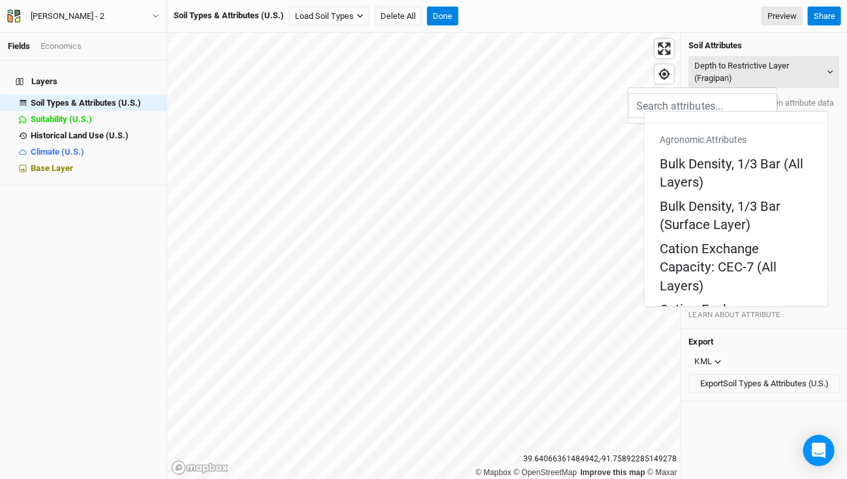
scroll to position [330, 0]
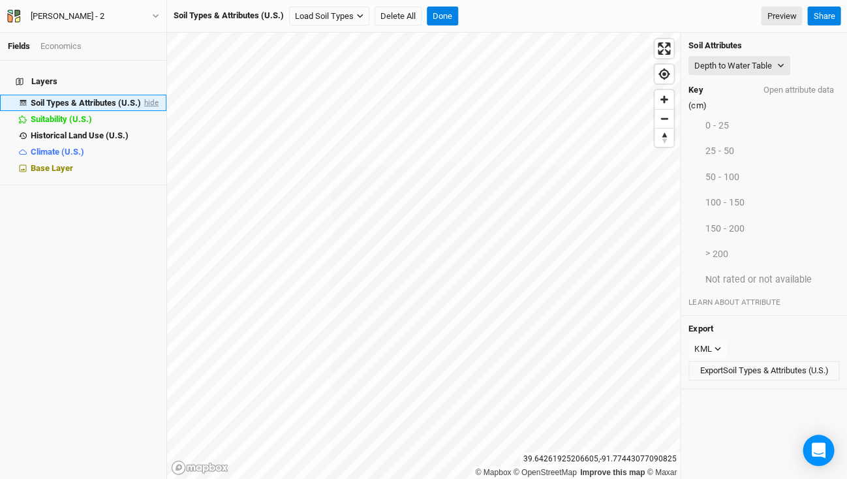
click at [148, 95] on span "hide" at bounding box center [150, 103] width 17 height 16
click at [152, 13] on icon "button" at bounding box center [155, 15] width 7 height 7
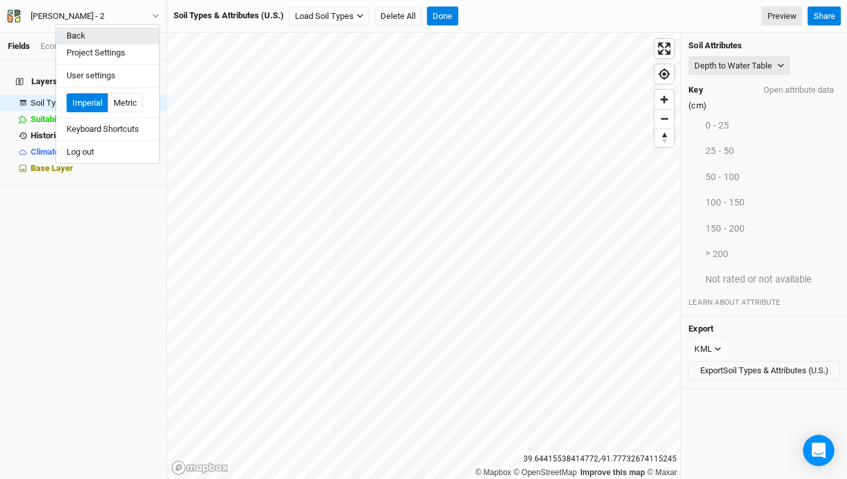
click at [82, 36] on button "Back" at bounding box center [107, 35] width 103 height 17
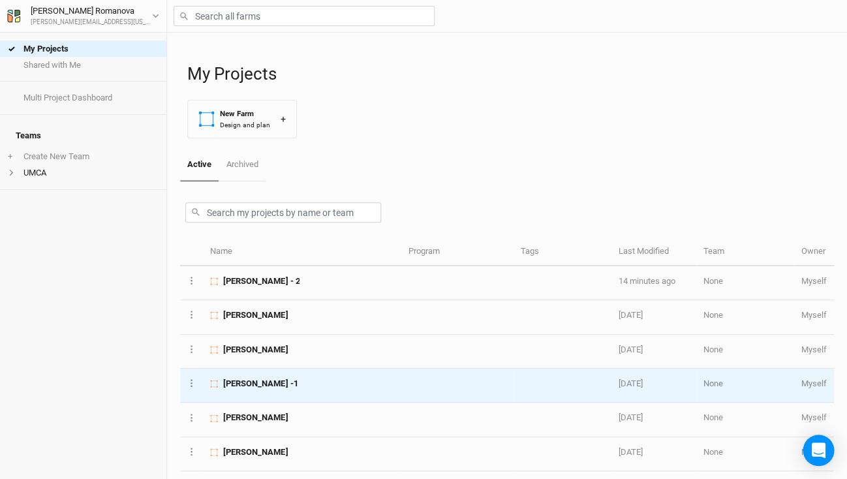
click at [249, 378] on span "[PERSON_NAME] -1" at bounding box center [260, 384] width 74 height 12
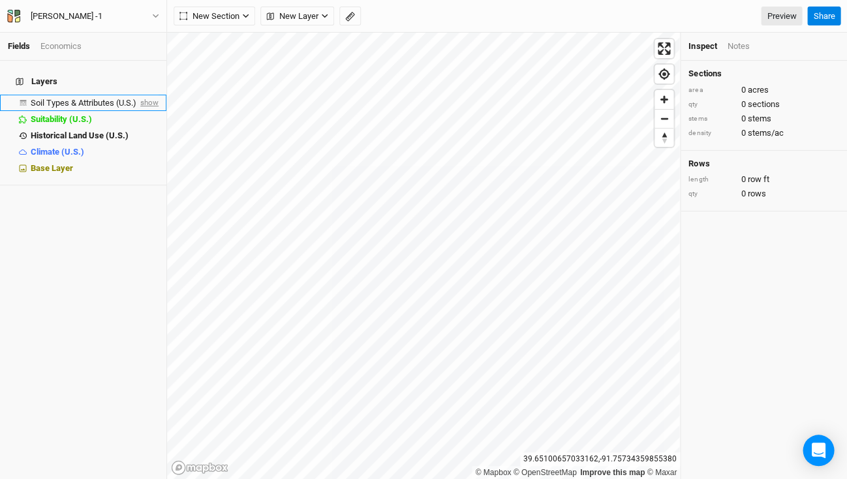
click at [153, 95] on span "show" at bounding box center [148, 103] width 21 height 16
click at [100, 98] on span "Soil Types & Attributes (U.S.)" at bounding box center [86, 103] width 110 height 10
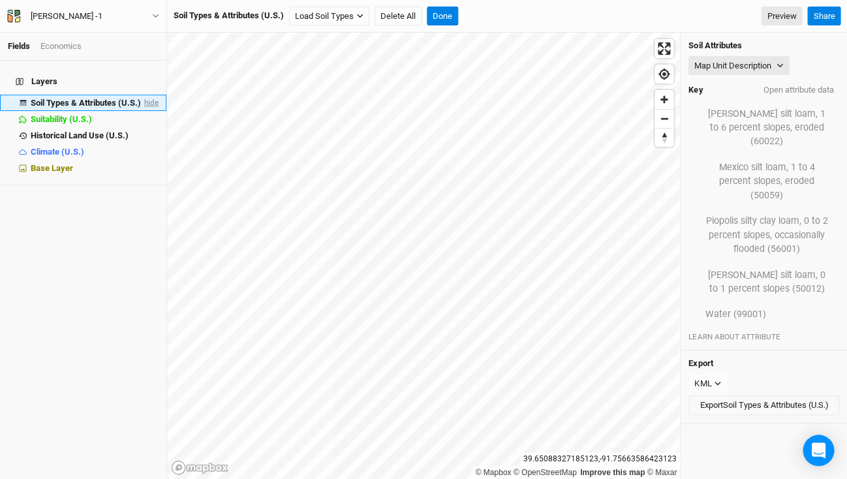
click at [153, 95] on span "hide" at bounding box center [150, 103] width 17 height 16
click at [108, 98] on span "Soil Types & Attributes (U.S.)" at bounding box center [84, 103] width 106 height 10
click at [152, 95] on span "show" at bounding box center [148, 103] width 21 height 16
click at [780, 64] on icon "button" at bounding box center [779, 65] width 7 height 7
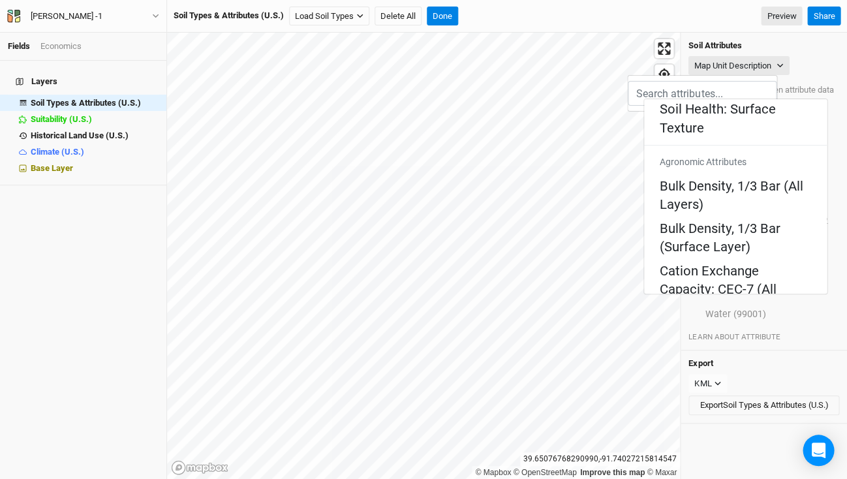
scroll to position [288, 0]
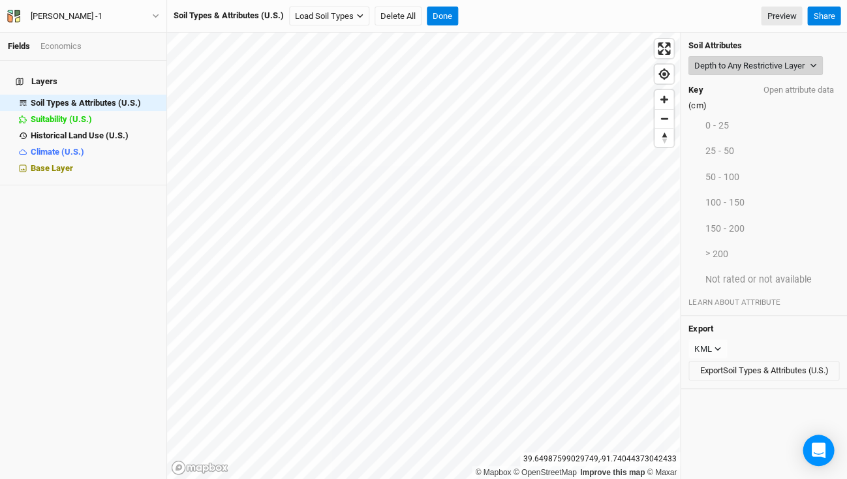
click at [791, 63] on button "Depth to Any Restrictive Layer" at bounding box center [755, 66] width 134 height 20
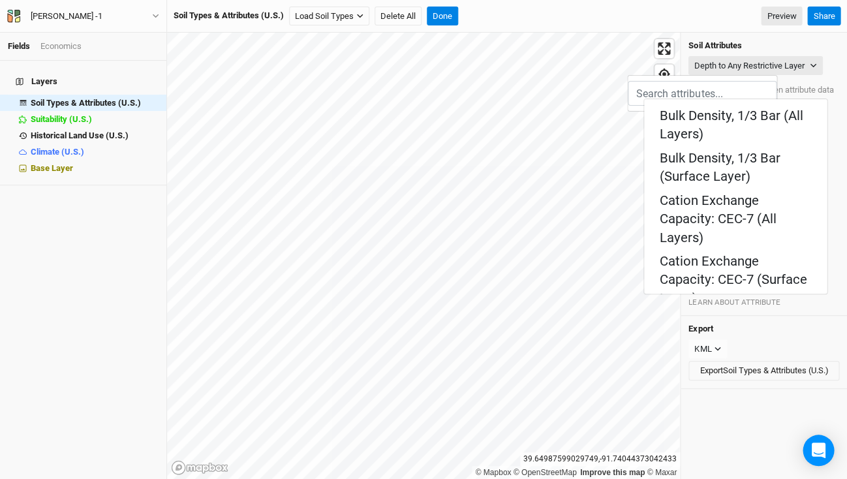
scroll to position [359, 0]
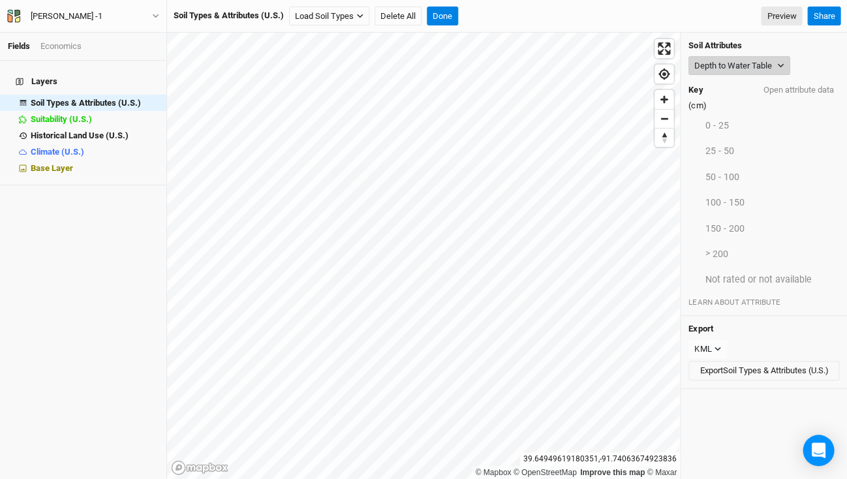
click at [770, 71] on button "Depth to Water Table" at bounding box center [739, 66] width 102 height 20
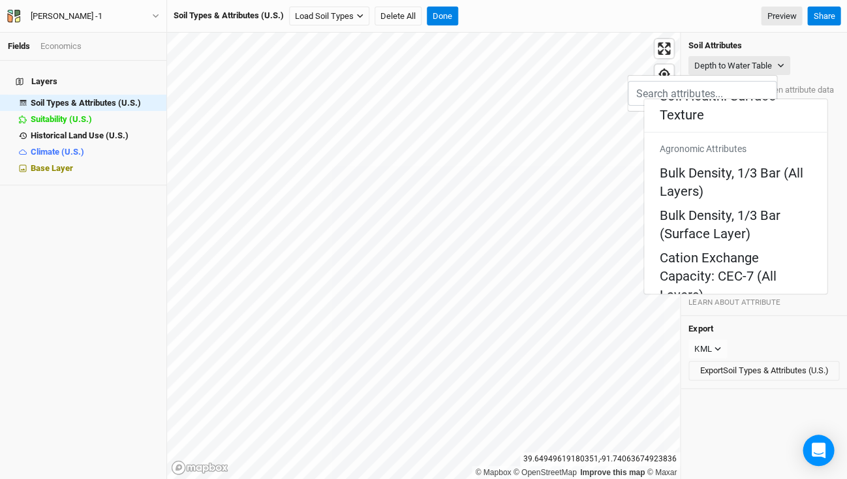
scroll to position [303, 0]
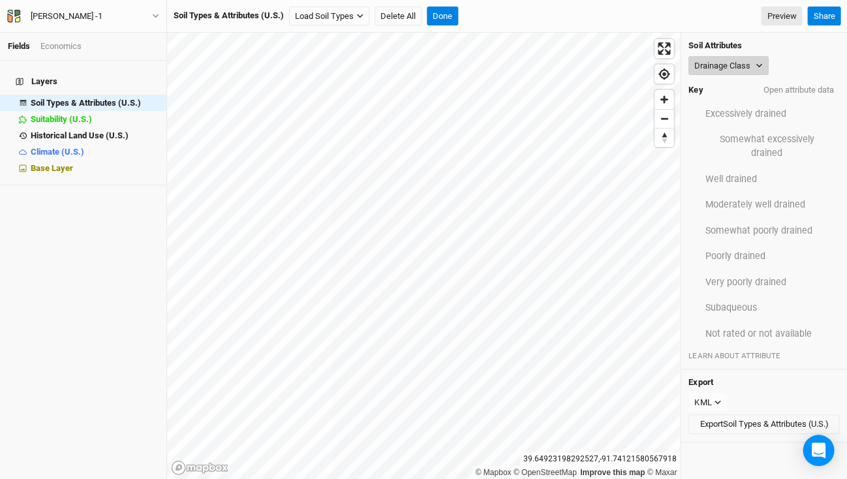
click at [755, 62] on icon "button" at bounding box center [758, 65] width 7 height 7
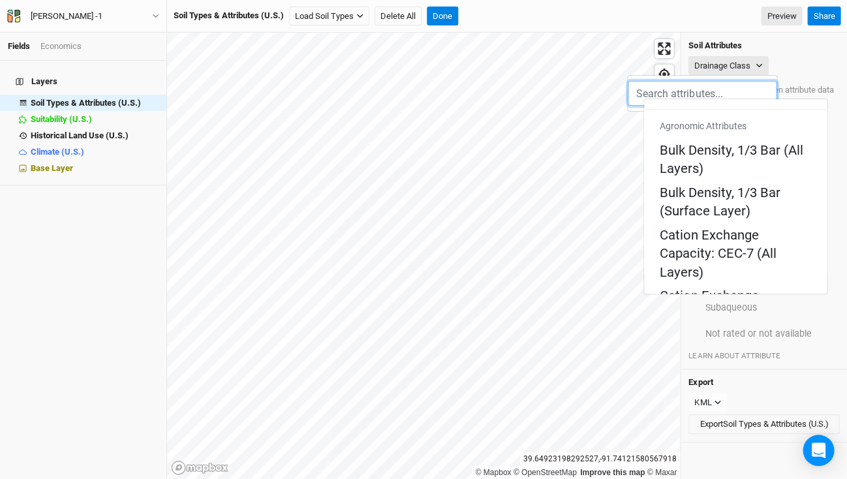
scroll to position [329, 0]
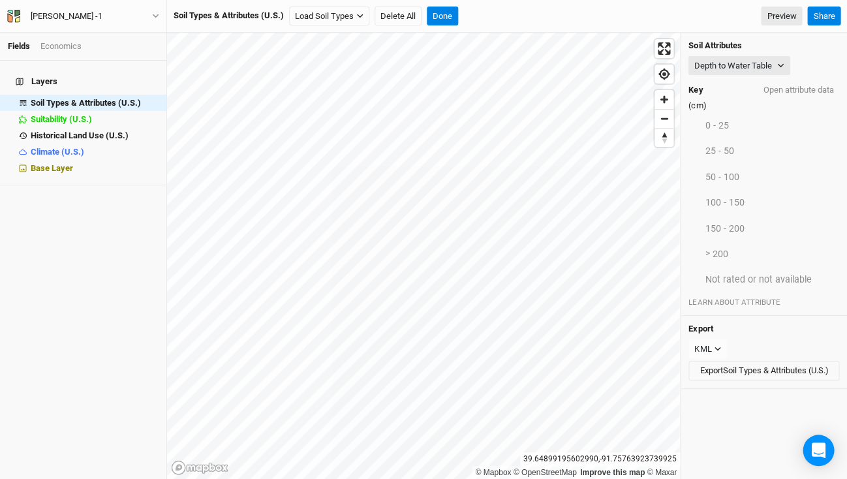
scroll to position [0, 0]
click at [779, 59] on button "Depth to Water Table" at bounding box center [739, 66] width 102 height 20
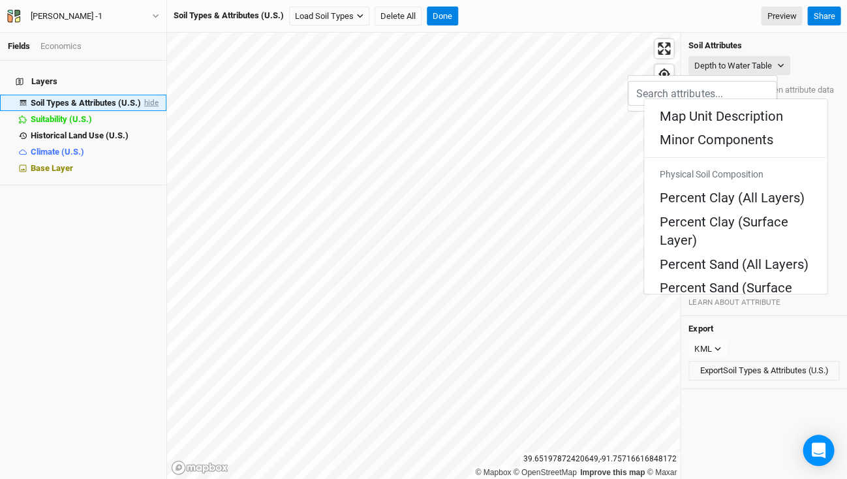
click at [151, 95] on span "hide" at bounding box center [150, 103] width 17 height 16
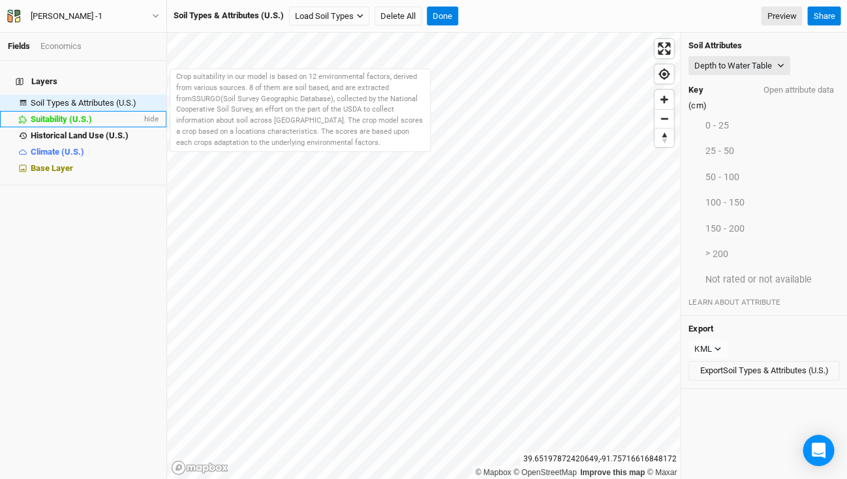
click at [76, 114] on span "Suitability (U.S.)" at bounding box center [61, 119] width 61 height 10
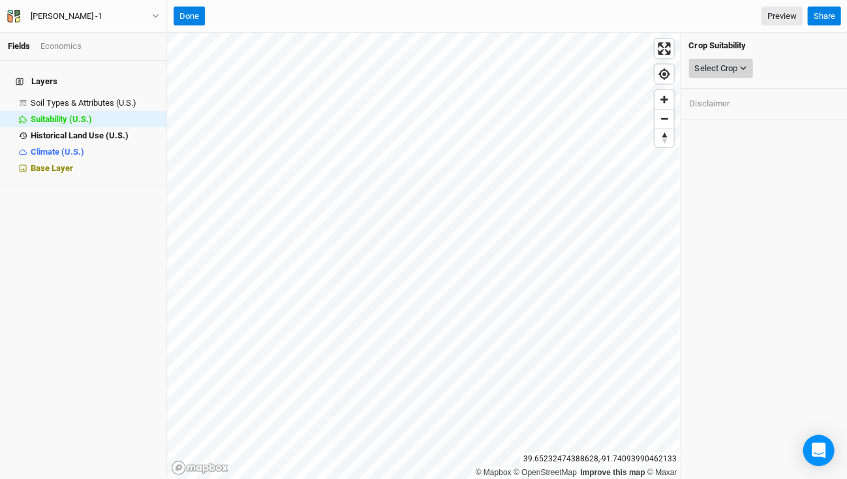
click at [737, 67] on button "Select Crop" at bounding box center [720, 69] width 64 height 20
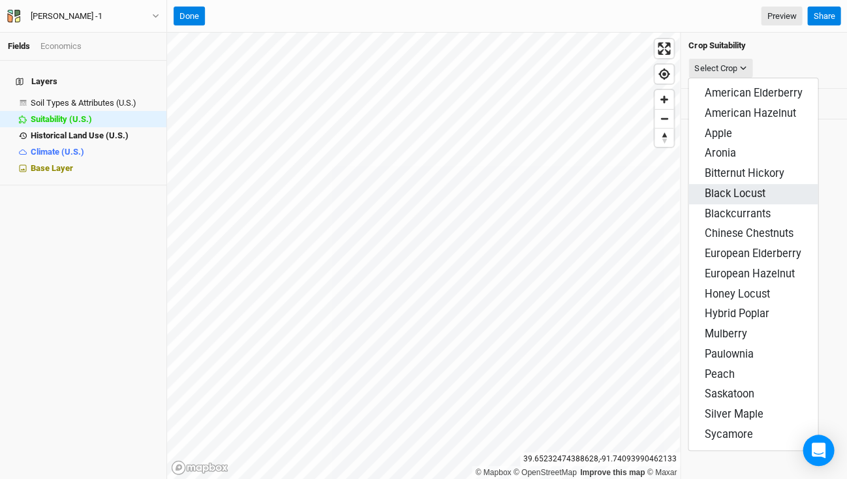
click at [746, 187] on span "Black Locust" at bounding box center [734, 193] width 61 height 12
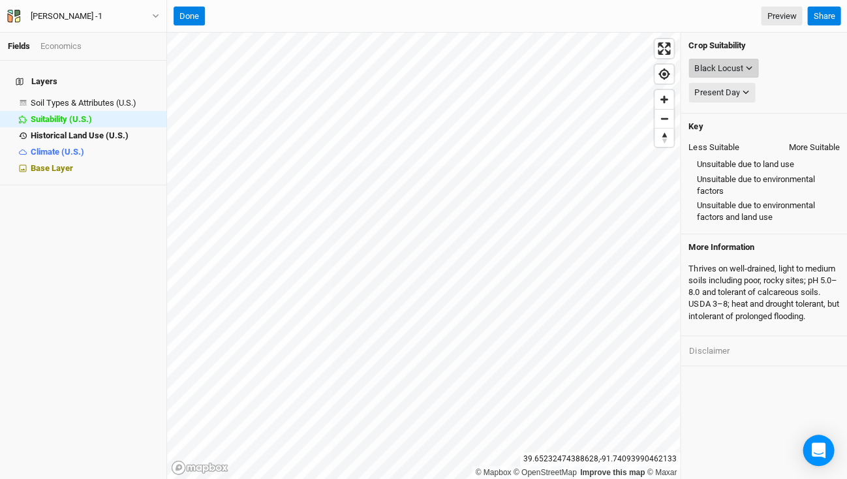
click at [745, 69] on icon "button" at bounding box center [748, 68] width 7 height 7
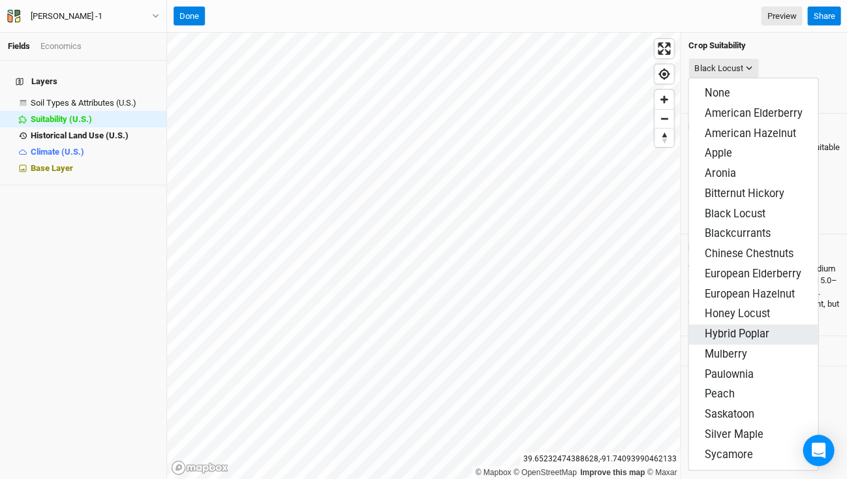
click at [740, 324] on button "Hybrid Poplar" at bounding box center [752, 334] width 129 height 20
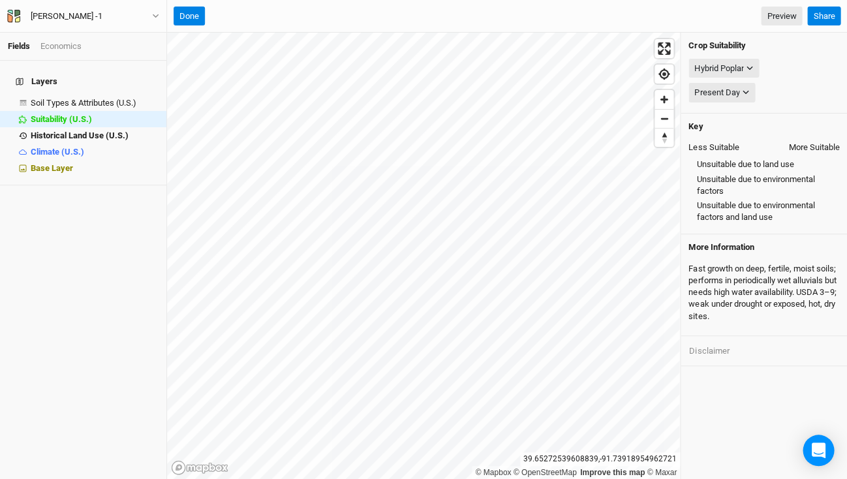
click at [745, 57] on div "Hybrid Poplar None American Elderberry American Hazelnut Apple Aronia Bitternut…" at bounding box center [763, 68] width 151 height 25
click at [747, 69] on icon "button" at bounding box center [749, 68] width 7 height 7
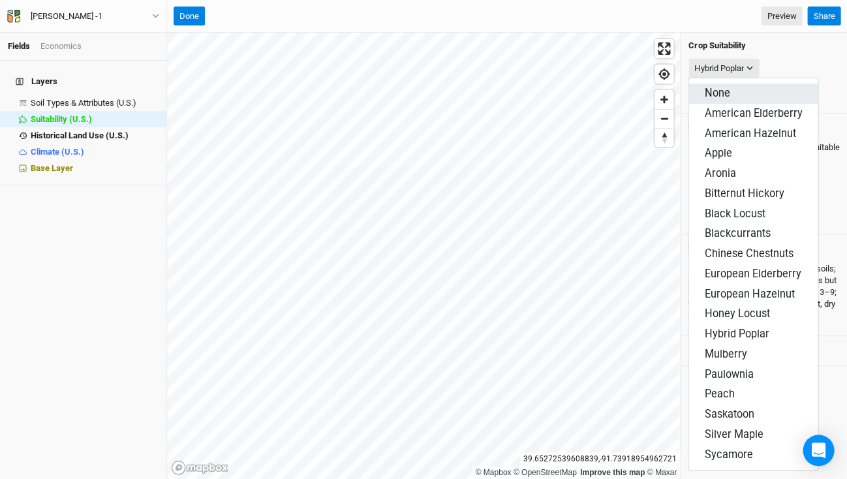
click at [729, 87] on button "None" at bounding box center [752, 94] width 129 height 20
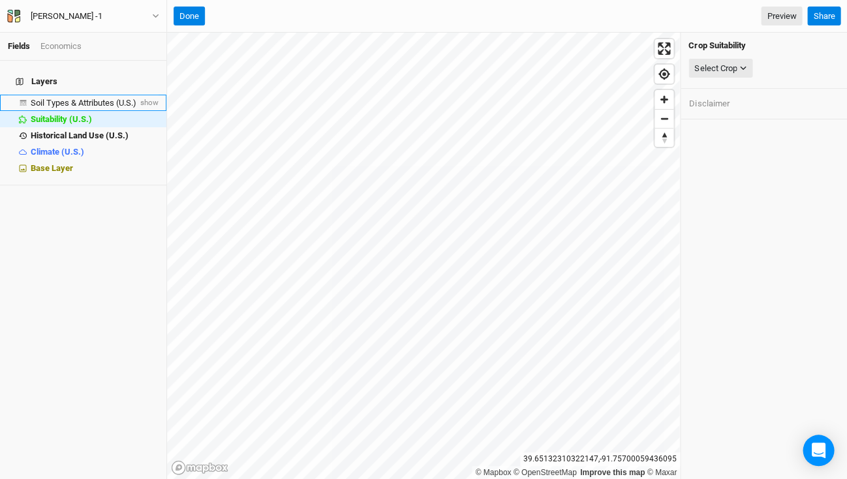
click at [78, 98] on span "Soil Types & Attributes (U.S.)" at bounding box center [84, 103] width 106 height 10
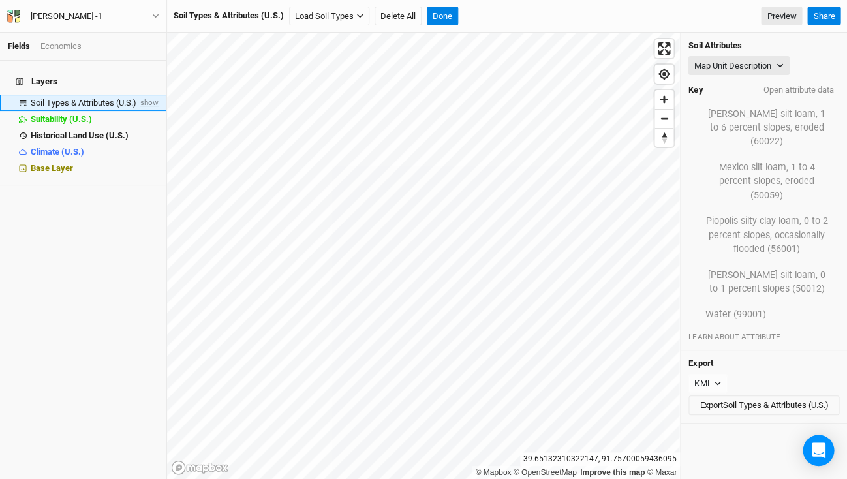
click at [147, 95] on span "show" at bounding box center [148, 103] width 21 height 16
click at [154, 95] on span "hide" at bounding box center [150, 103] width 17 height 16
click at [145, 15] on button "[PERSON_NAME] -1" at bounding box center [83, 16] width 153 height 14
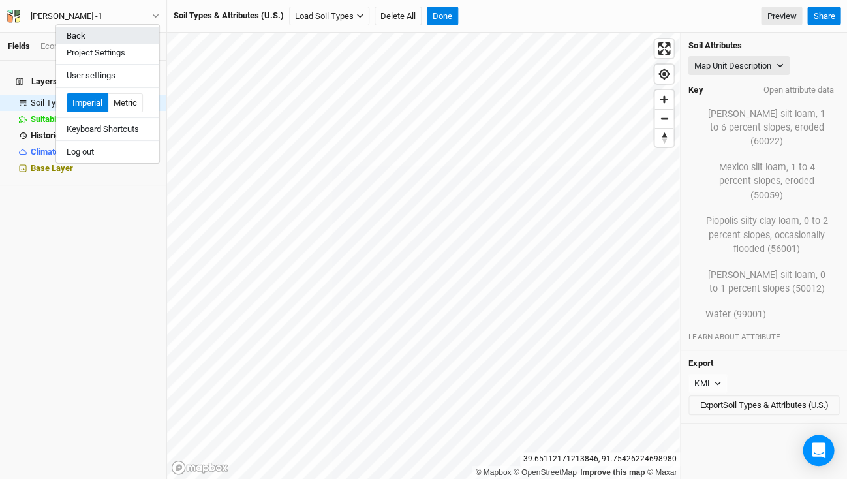
click at [94, 35] on button "Back" at bounding box center [107, 35] width 103 height 17
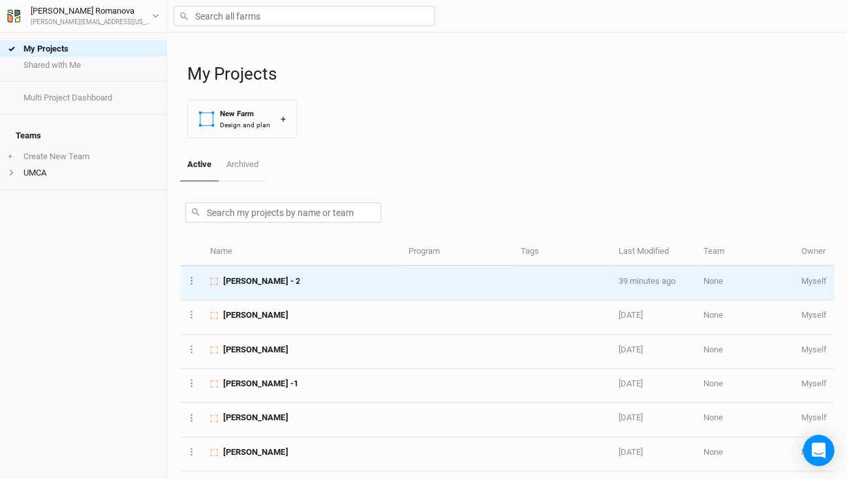
click at [261, 269] on td "[PERSON_NAME] - 2" at bounding box center [302, 283] width 198 height 34
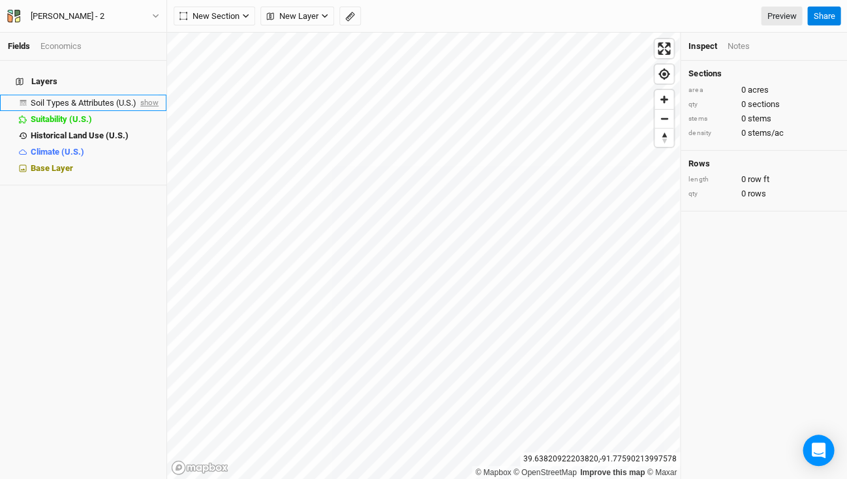
click at [149, 95] on span "show" at bounding box center [148, 103] width 21 height 16
click at [108, 84] on h4 "Layers" at bounding box center [83, 82] width 151 height 26
click at [105, 98] on span "Soil Types & Attributes (U.S.)" at bounding box center [86, 103] width 110 height 10
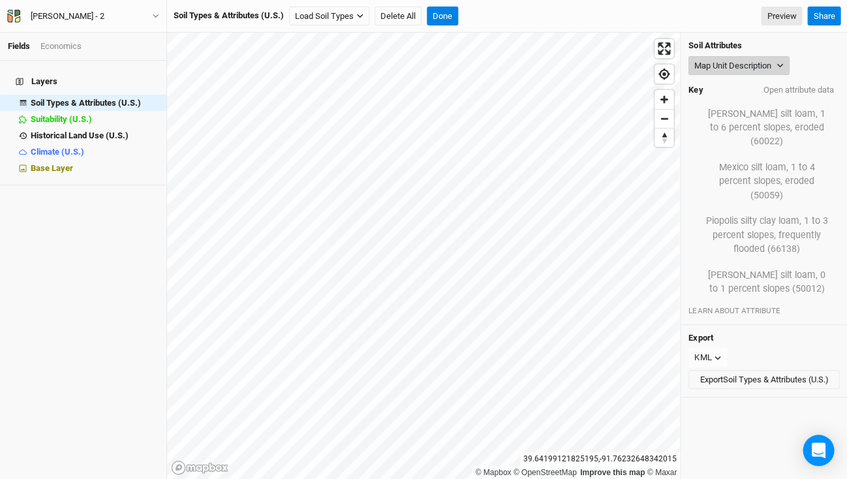
click at [787, 63] on button "Map Unit Description" at bounding box center [738, 66] width 101 height 20
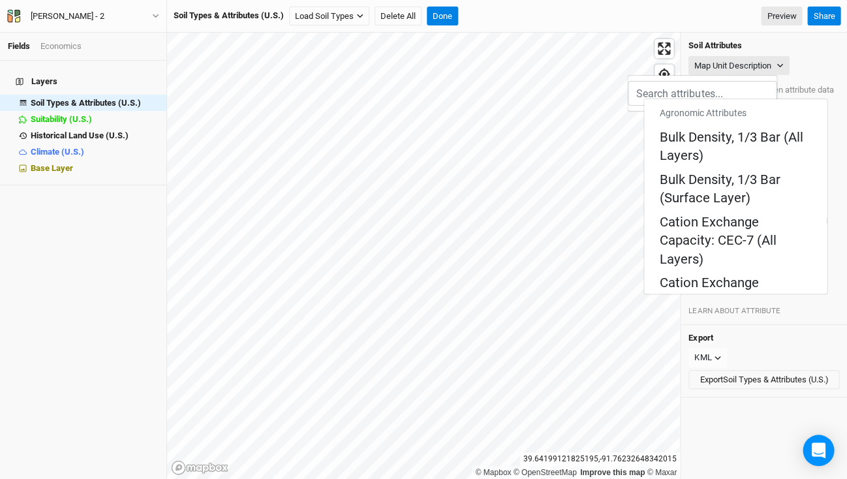
scroll to position [361, 0]
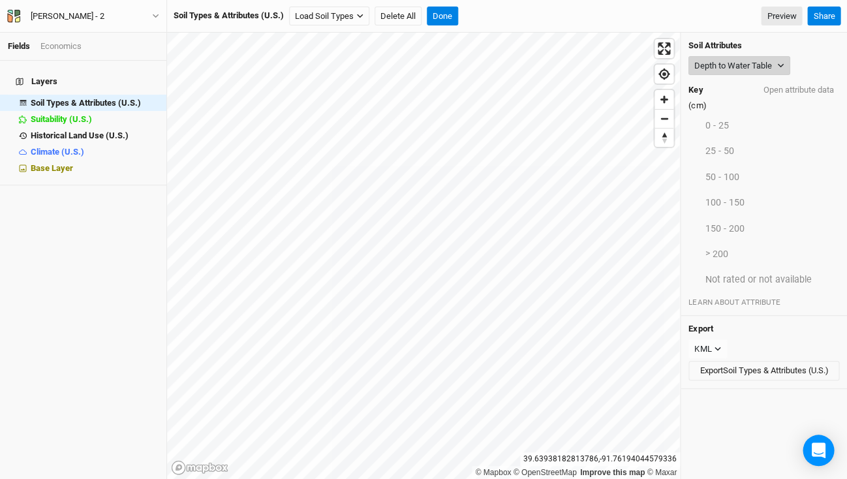
click at [772, 61] on button "Depth to Water Table" at bounding box center [739, 66] width 102 height 20
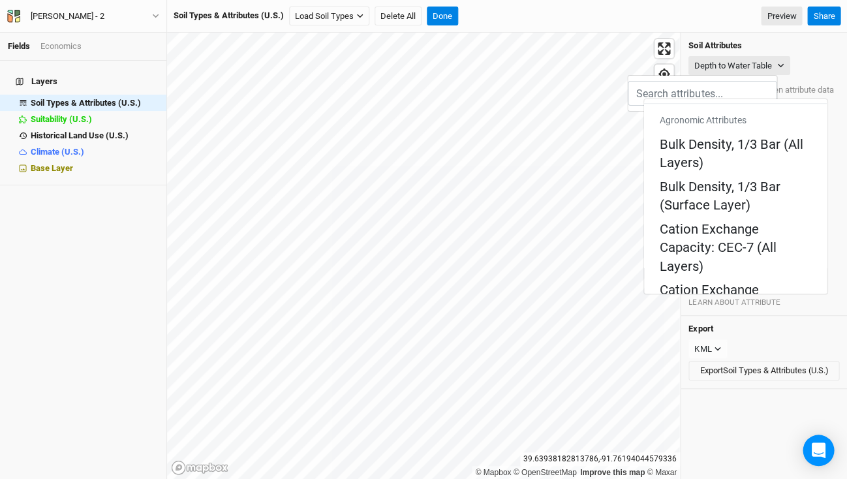
scroll to position [343, 0]
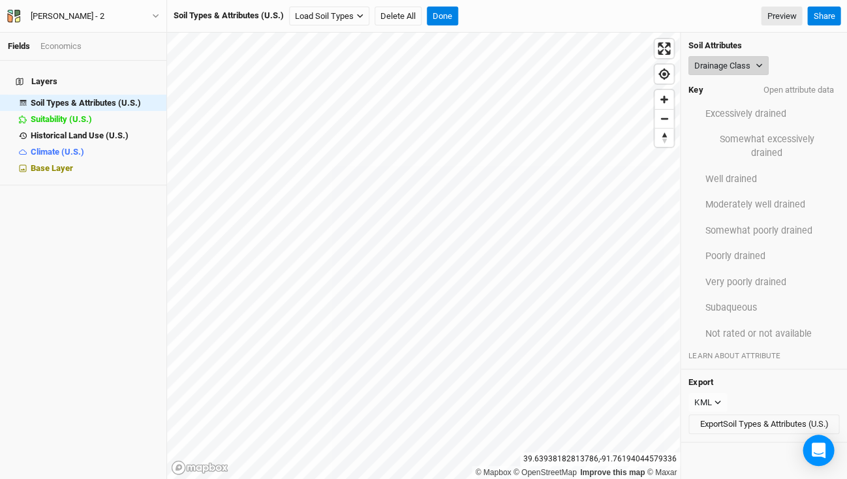
click at [755, 62] on icon "button" at bounding box center [758, 65] width 7 height 7
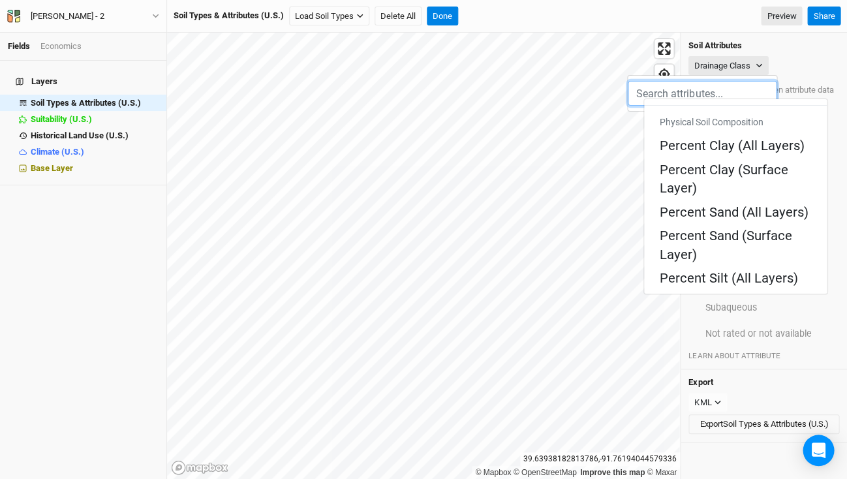
scroll to position [63, 0]
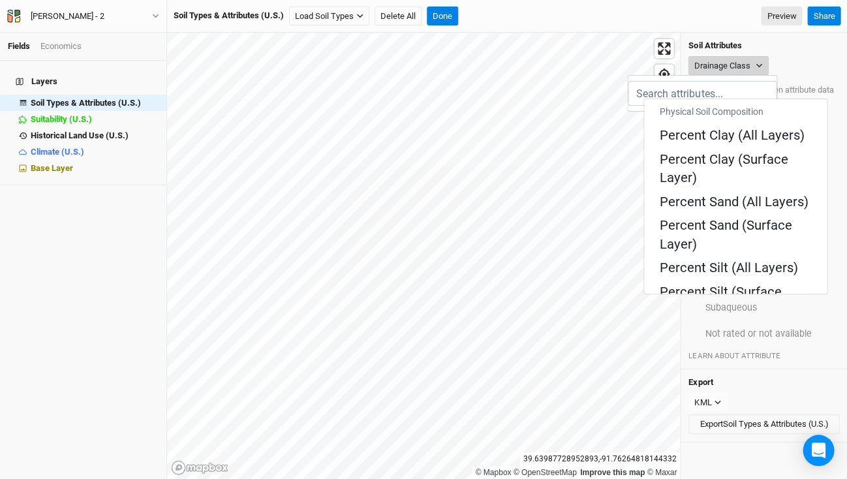
click at [759, 67] on icon "button" at bounding box center [758, 65] width 7 height 7
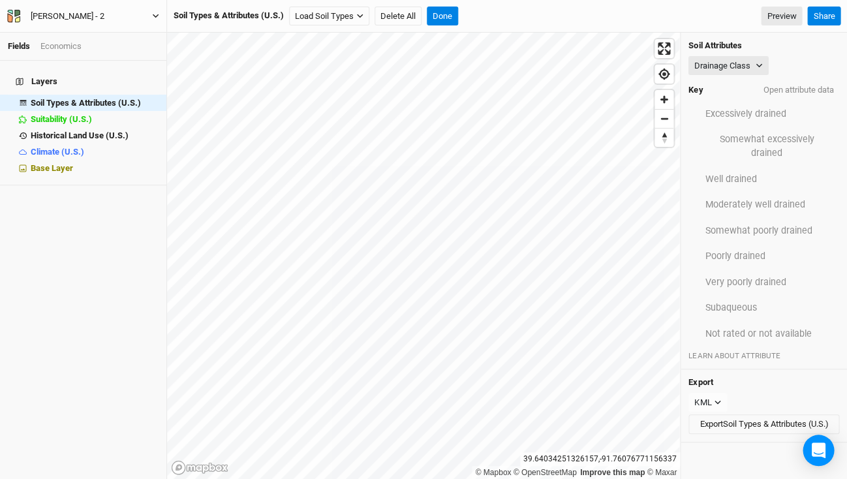
click at [78, 22] on div "[PERSON_NAME] - 2" at bounding box center [67, 16] width 95 height 13
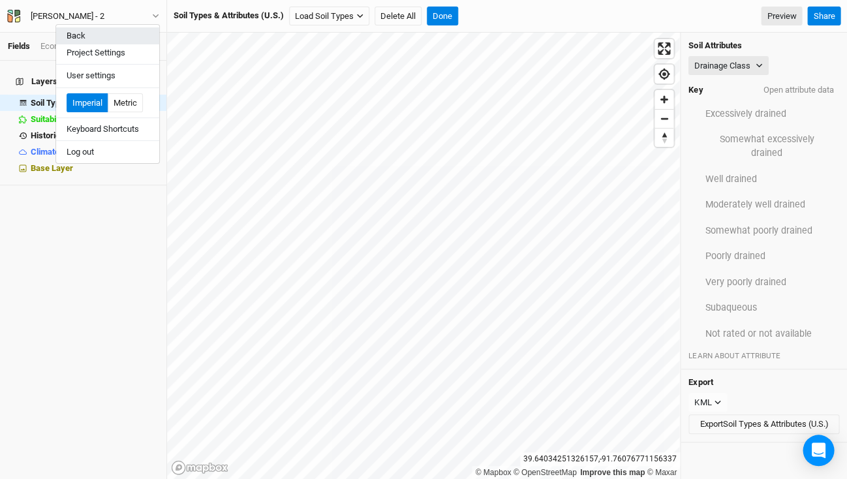
click at [78, 40] on button "Back" at bounding box center [107, 35] width 103 height 17
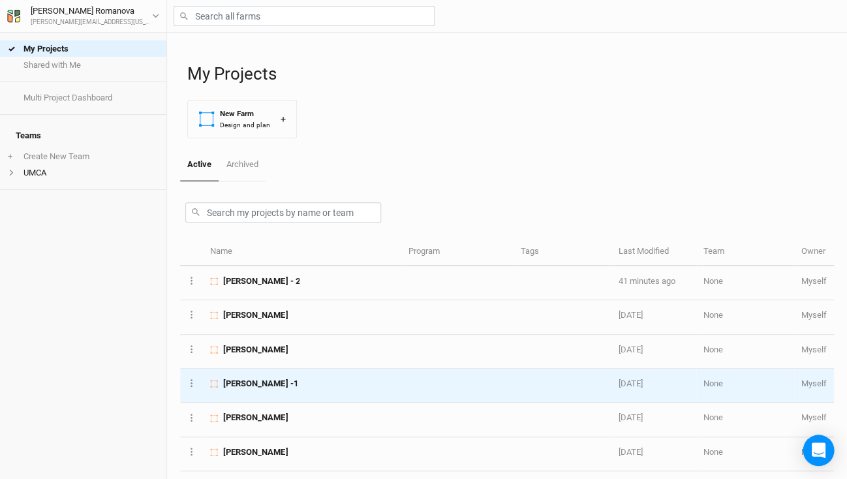
click at [254, 378] on span "[PERSON_NAME] -1" at bounding box center [260, 384] width 74 height 12
